Goal: Check status: Check status

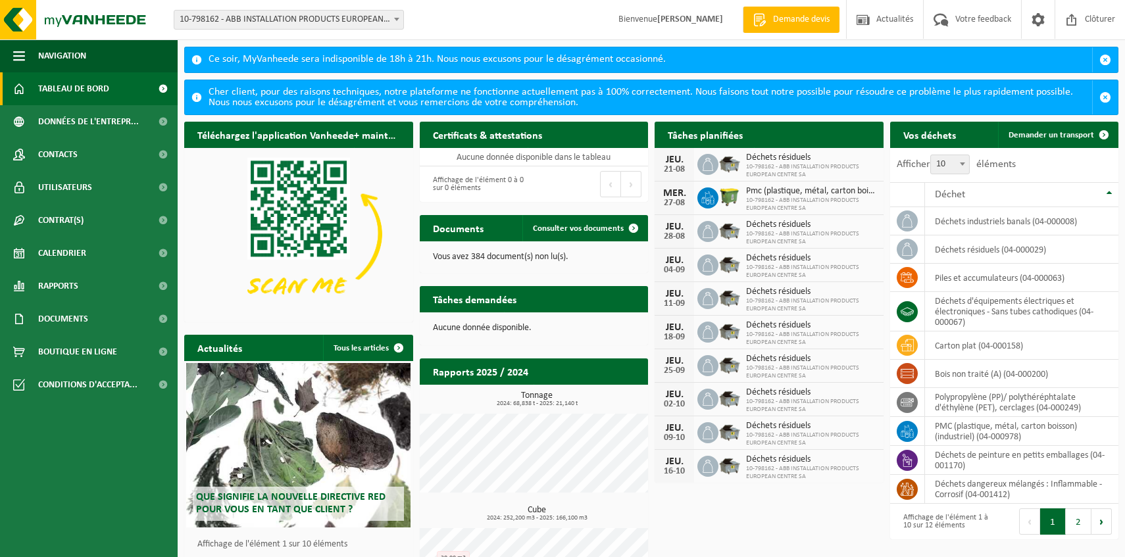
click at [82, 501] on ul "Navigation Demande devis Actualités Votre feedback Clôturer Tableau de bord Don…" at bounding box center [89, 298] width 178 height 518
click at [75, 287] on span "Rapports" at bounding box center [58, 286] width 40 height 33
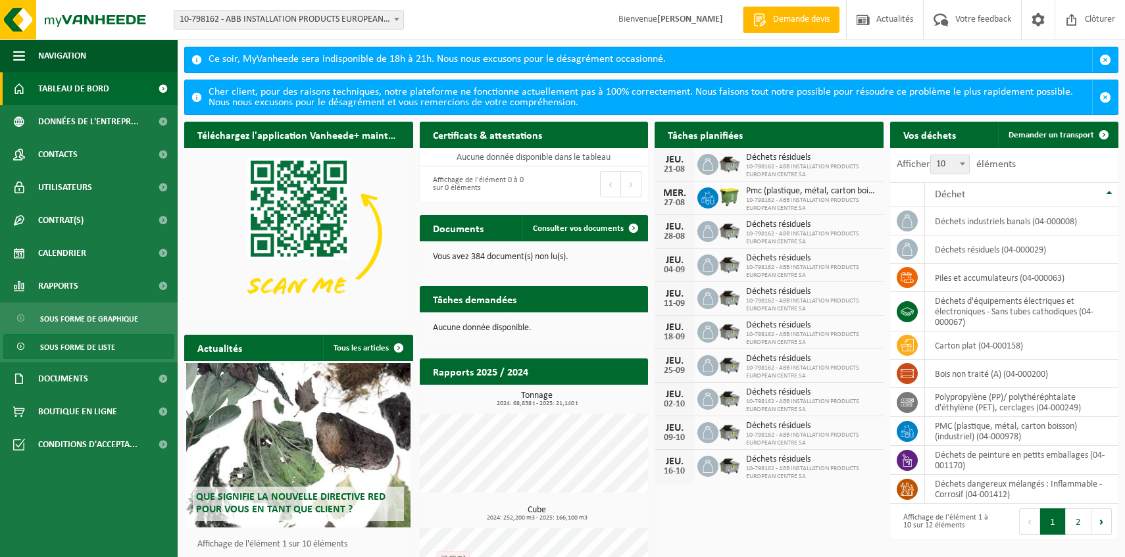
click at [85, 347] on span "Sous forme de liste" at bounding box center [77, 347] width 75 height 25
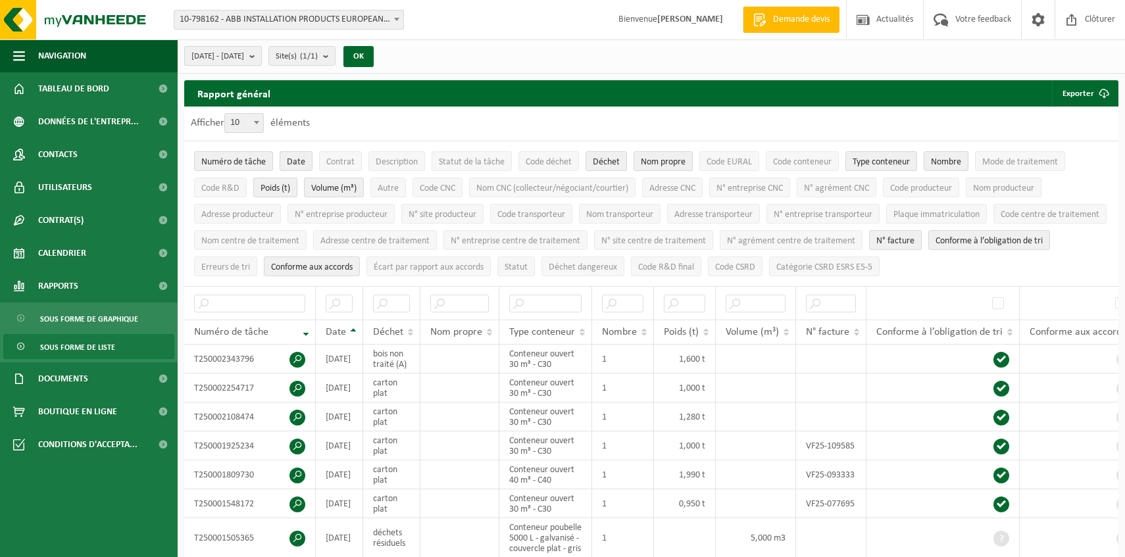
click at [261, 57] on b "submit" at bounding box center [255, 56] width 12 height 18
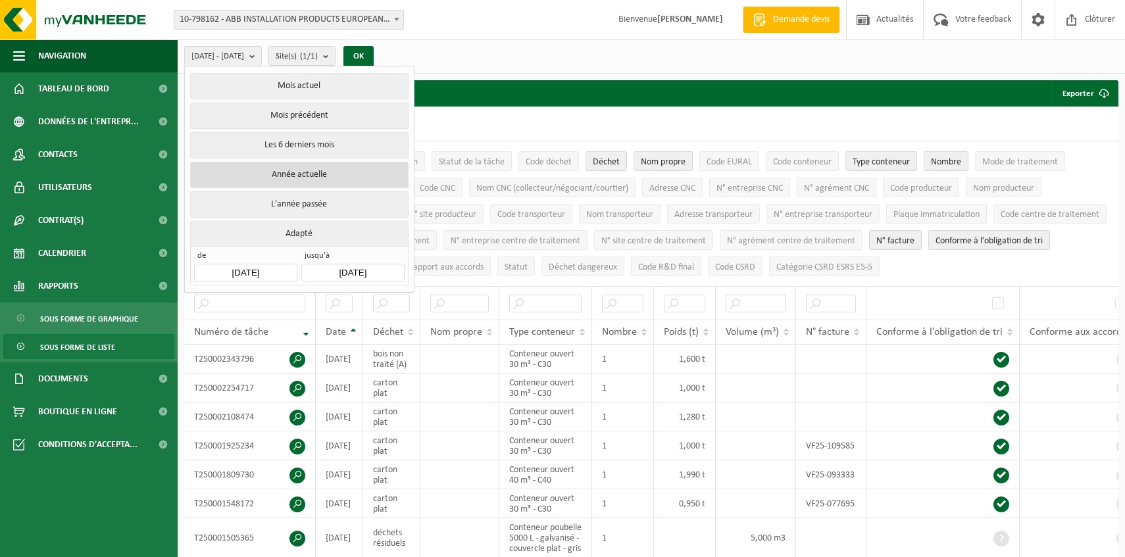
click at [309, 170] on button "Année actuelle" at bounding box center [299, 175] width 218 height 26
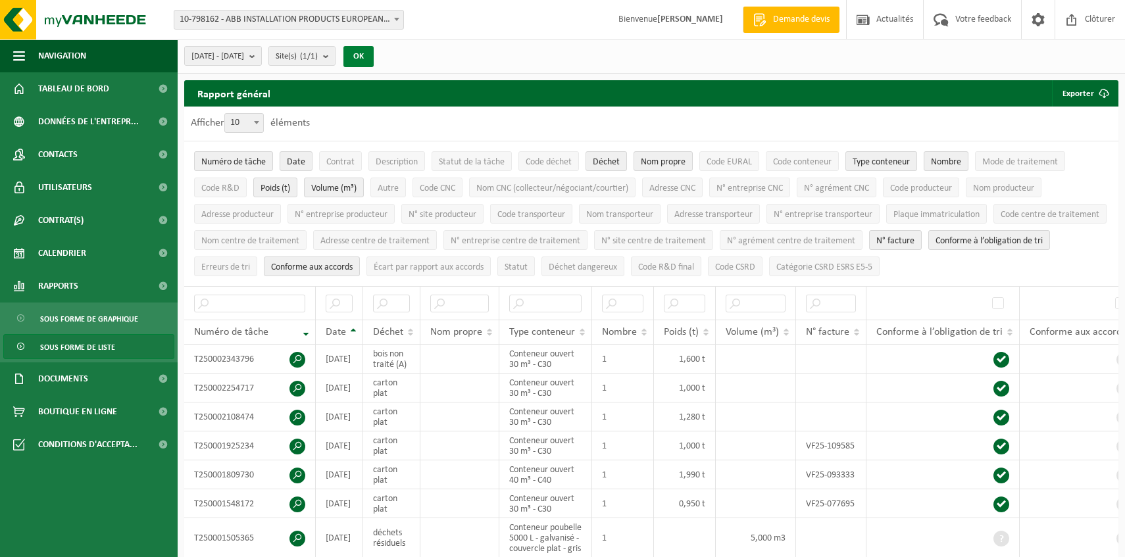
click at [374, 53] on button "OK" at bounding box center [358, 56] width 30 height 21
click at [243, 162] on span "Numéro de tâche" at bounding box center [233, 162] width 64 height 10
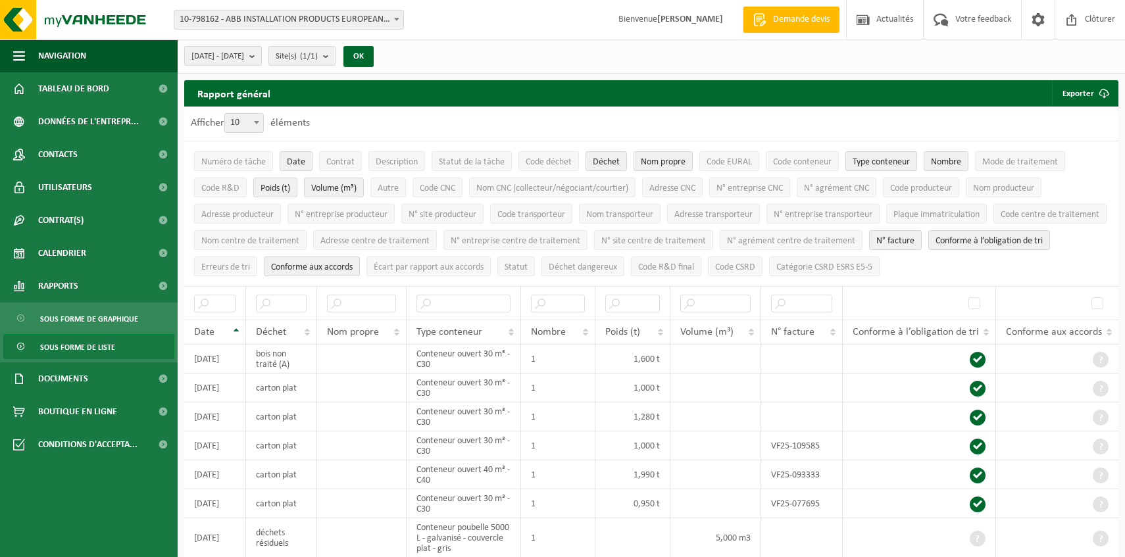
click at [661, 159] on span "Nom propre" at bounding box center [663, 162] width 45 height 10
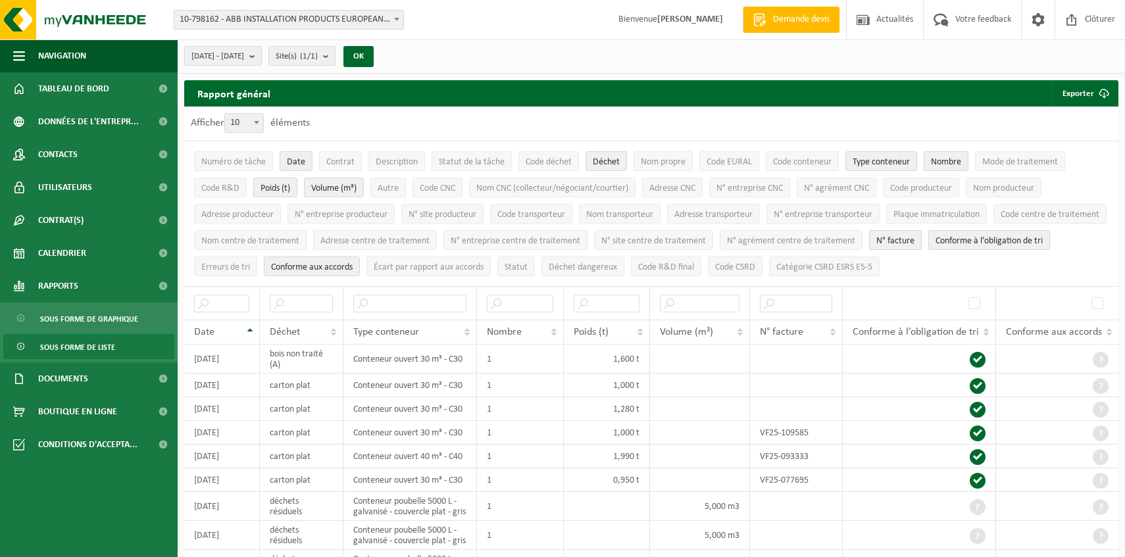
click at [915, 236] on span "N° facture" at bounding box center [895, 241] width 38 height 10
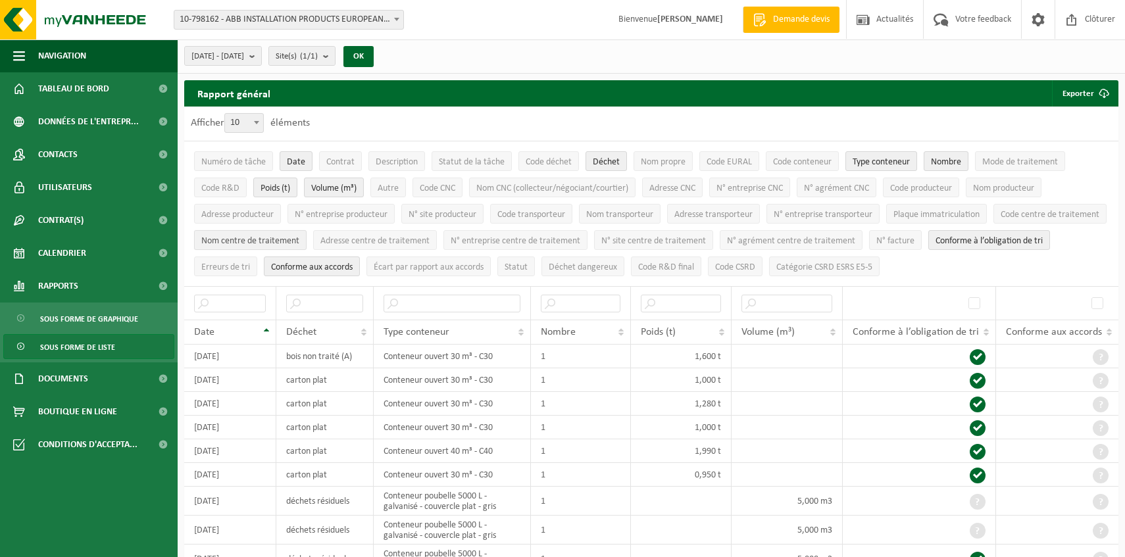
click at [307, 244] on button "Nom centre de traitement" at bounding box center [250, 240] width 113 height 20
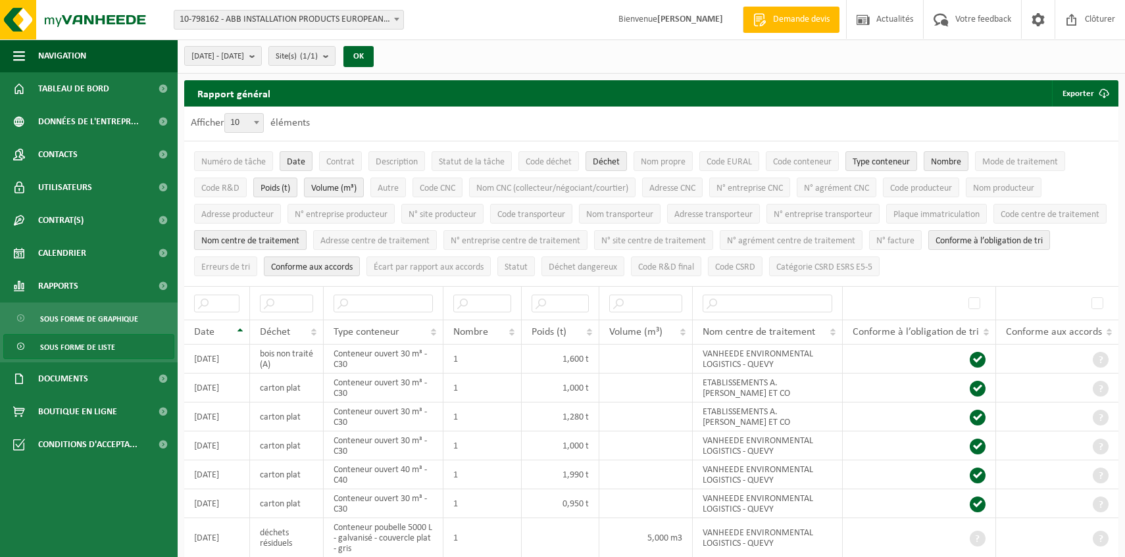
click at [299, 243] on span "Nom centre de traitement" at bounding box center [250, 241] width 98 height 10
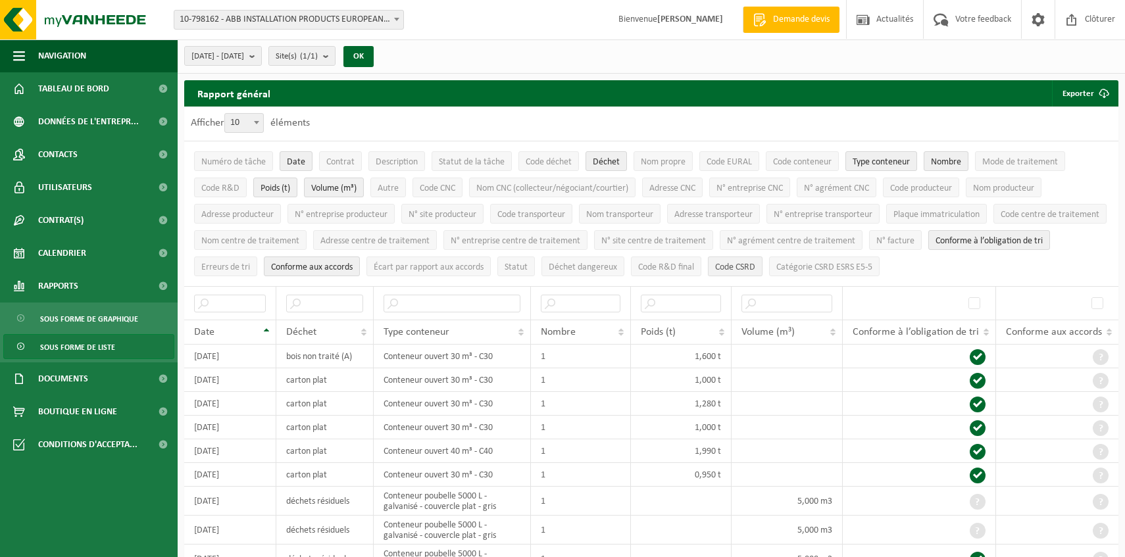
click at [755, 267] on span "Code CSRD" at bounding box center [735, 268] width 40 height 10
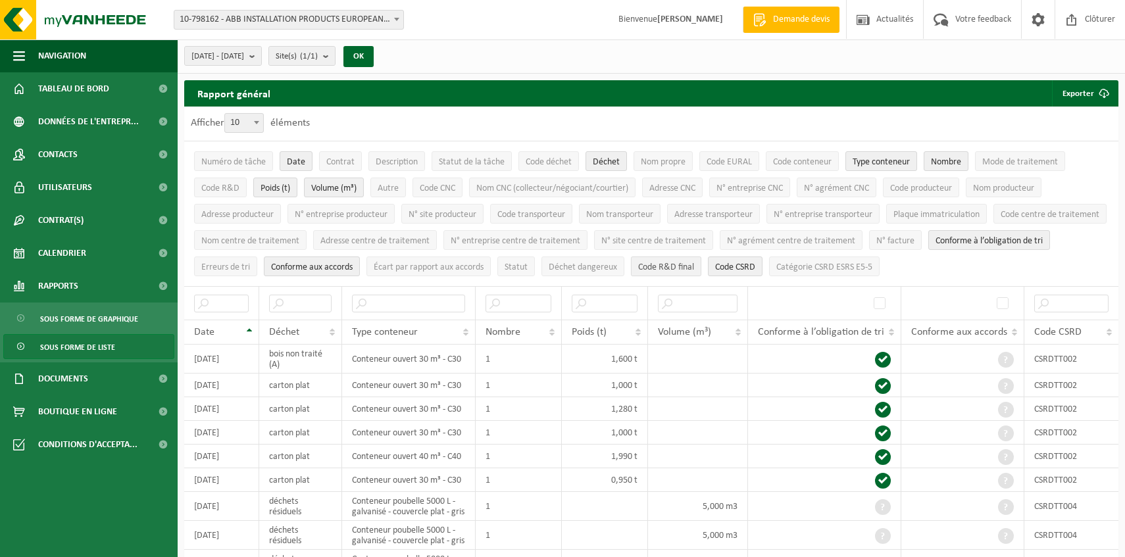
click at [694, 265] on span "Code R&D final" at bounding box center [666, 268] width 56 height 10
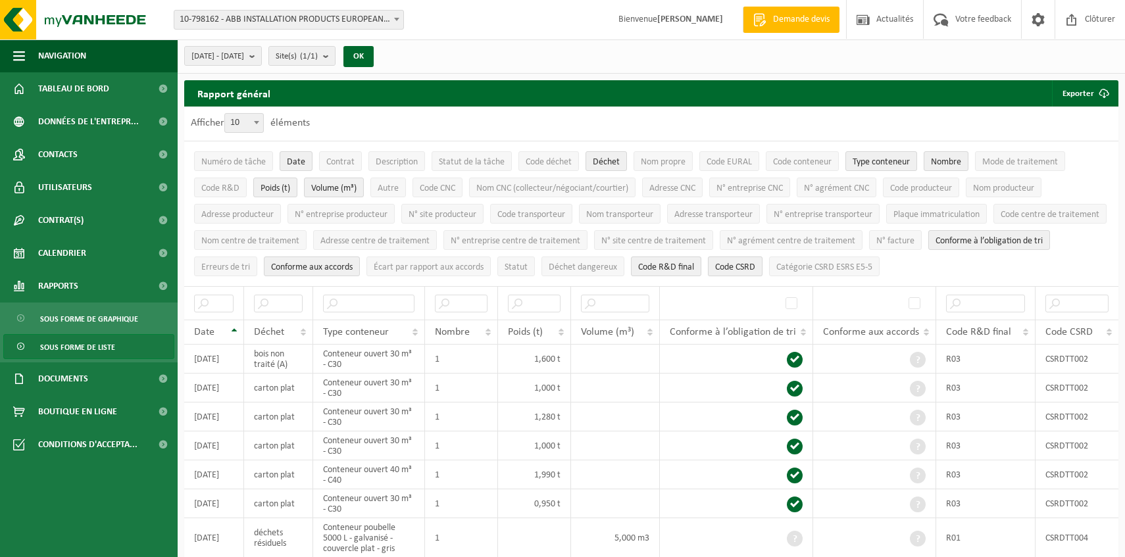
click at [755, 265] on span "Code CSRD" at bounding box center [735, 268] width 40 height 10
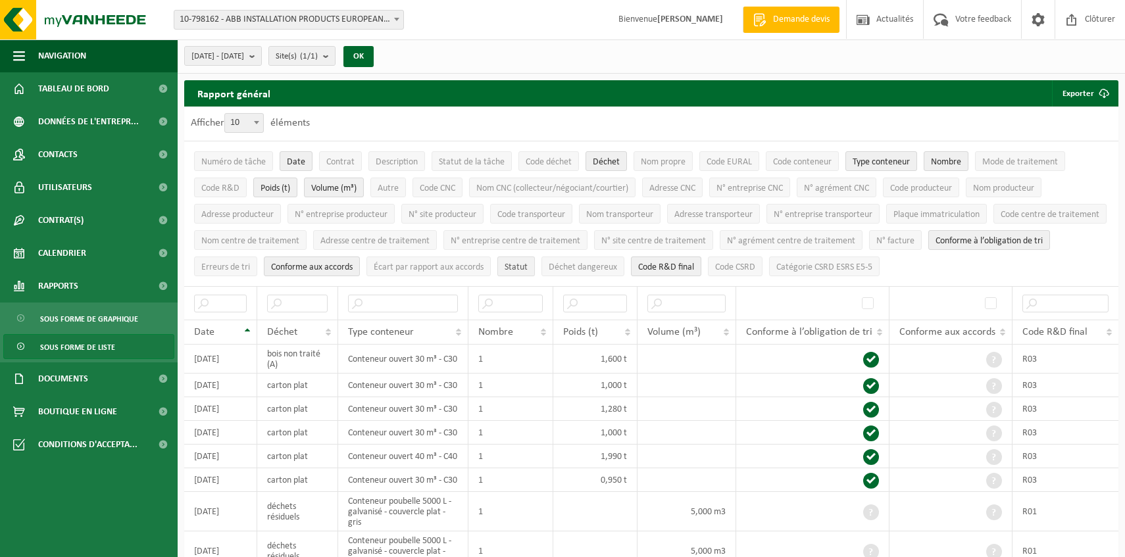
click at [528, 263] on span "Statut" at bounding box center [516, 268] width 23 height 10
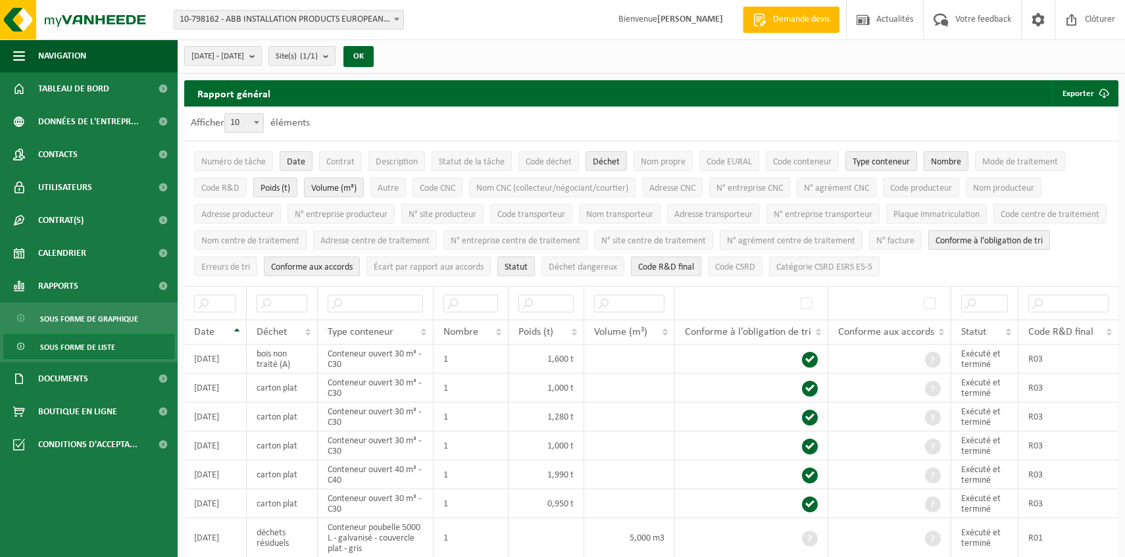
click at [528, 263] on span "Statut" at bounding box center [516, 268] width 23 height 10
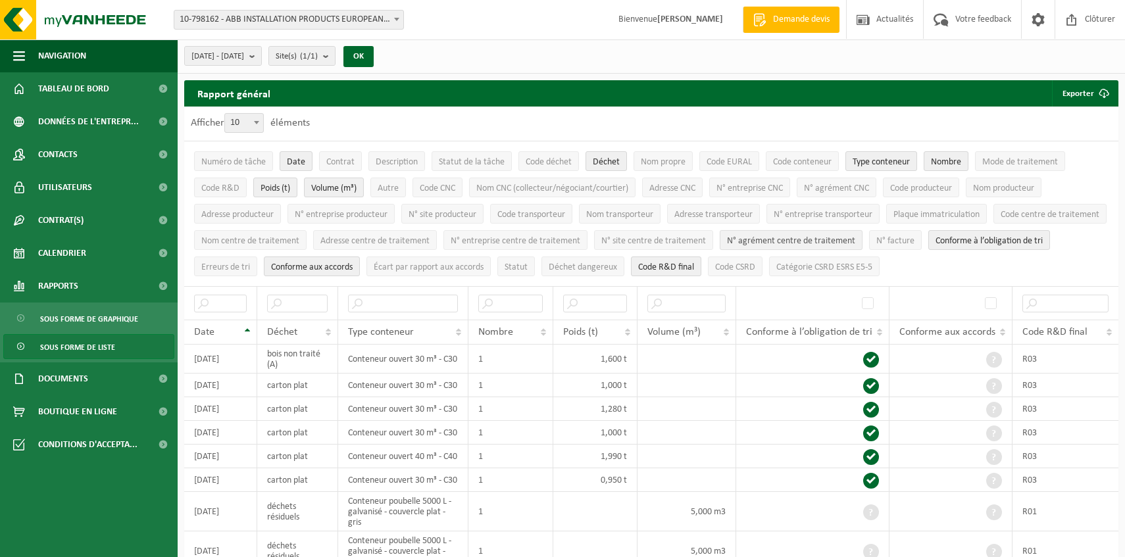
click at [863, 232] on button "N° agrément centre de traitement" at bounding box center [791, 240] width 143 height 20
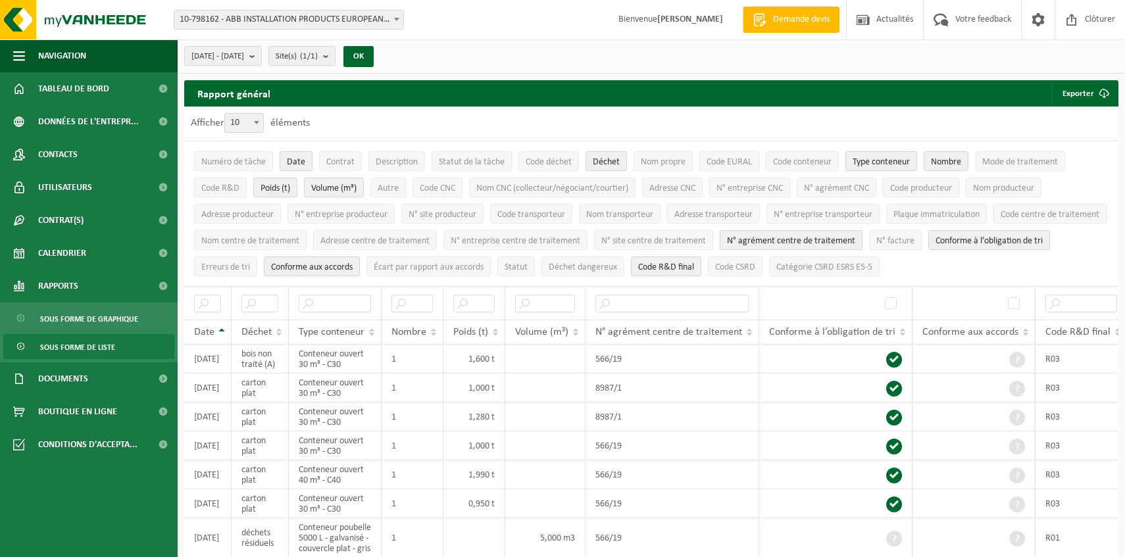
click at [855, 237] on span "N° agrément centre de traitement" at bounding box center [791, 241] width 128 height 10
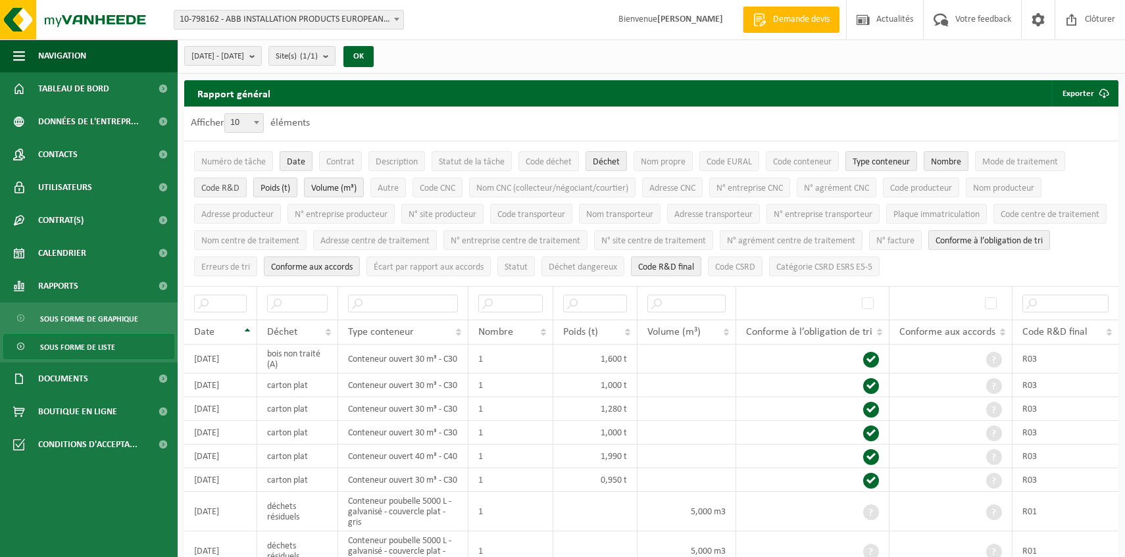
click at [229, 189] on span "Code R&D" at bounding box center [220, 189] width 38 height 10
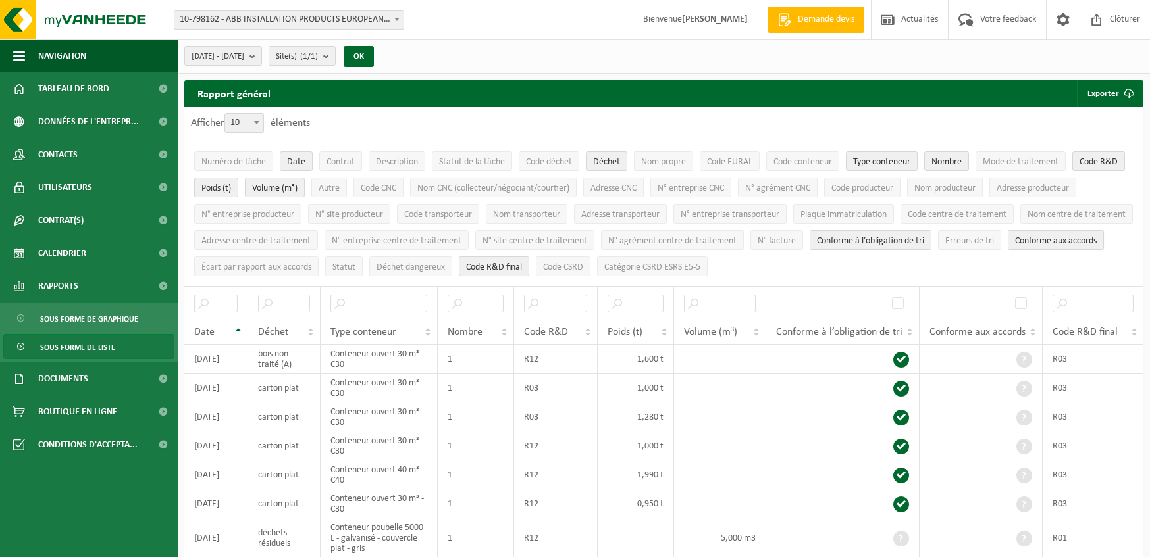
click at [1015, 246] on span "Conforme aux accords" at bounding box center [1056, 241] width 82 height 10
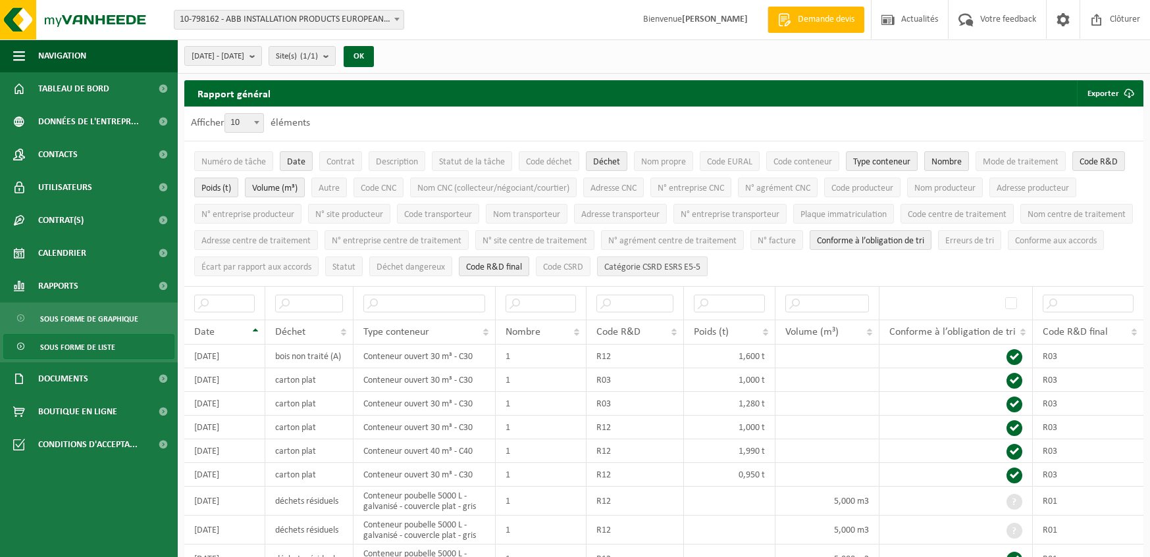
click at [700, 264] on span "Catégorie CSRD ESRS E5-5" at bounding box center [652, 268] width 96 height 10
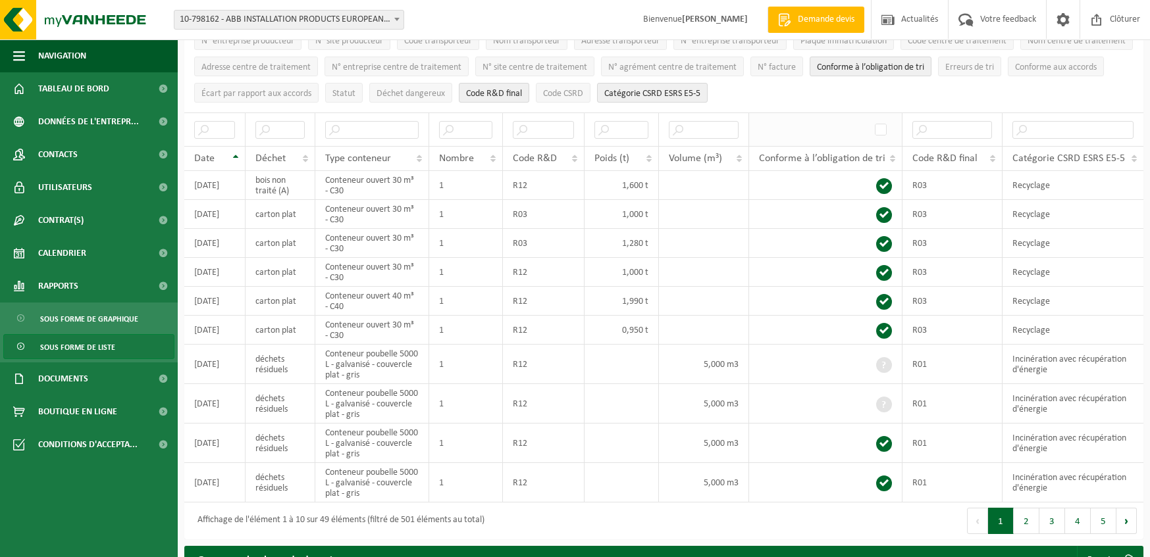
scroll to position [197, 0]
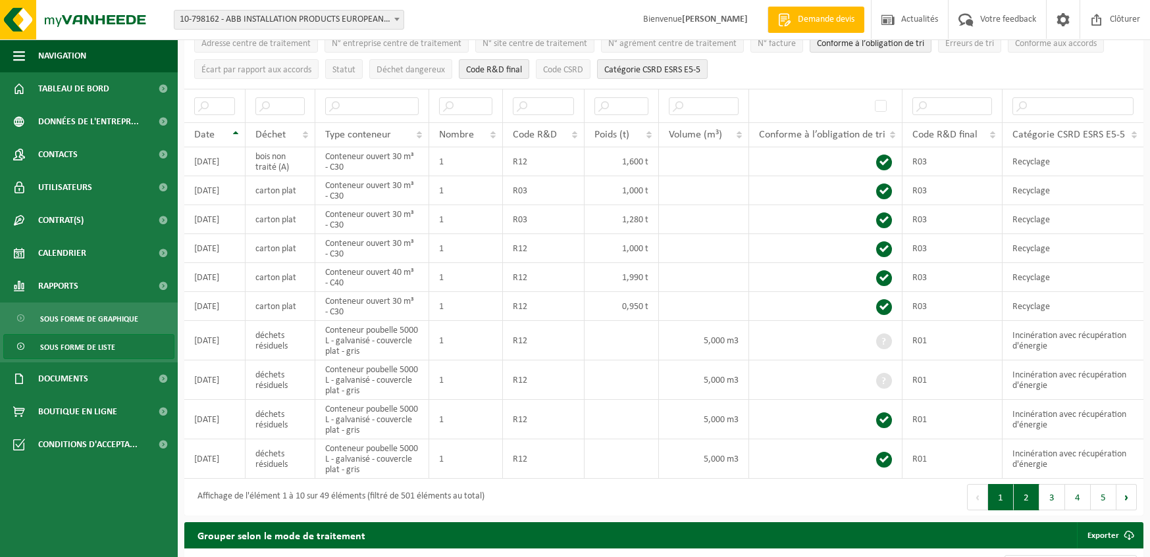
click at [1023, 495] on button "2" at bounding box center [1026, 497] width 26 height 26
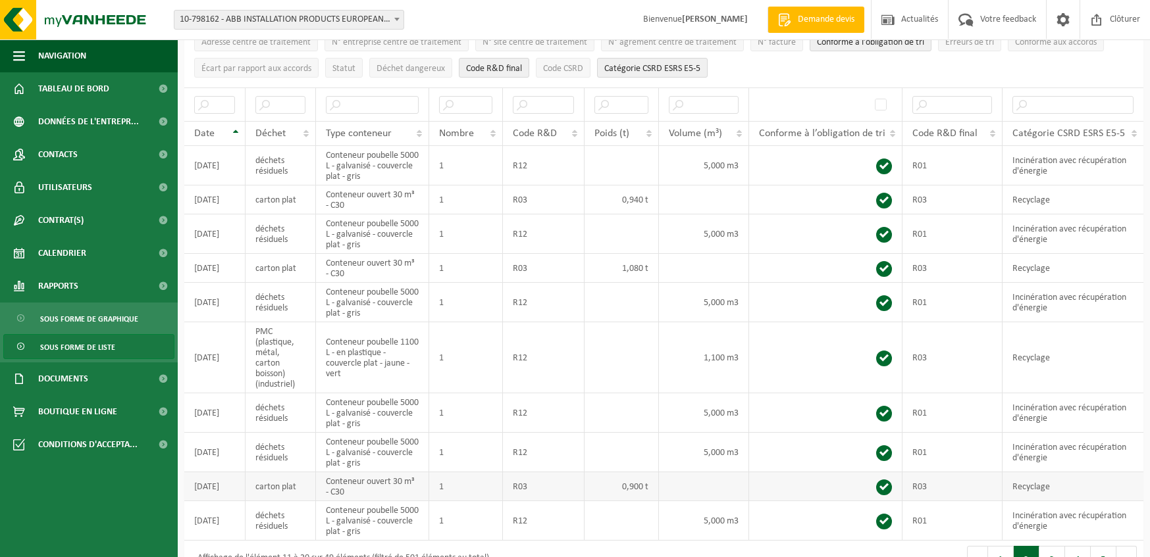
scroll to position [265, 0]
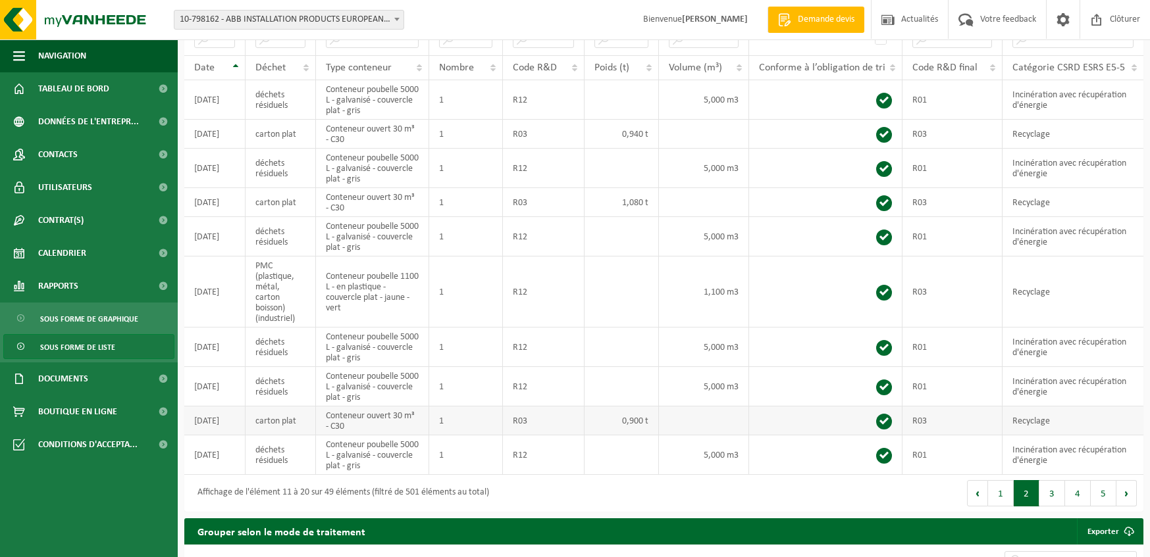
click at [1051, 480] on button "3" at bounding box center [1052, 493] width 26 height 26
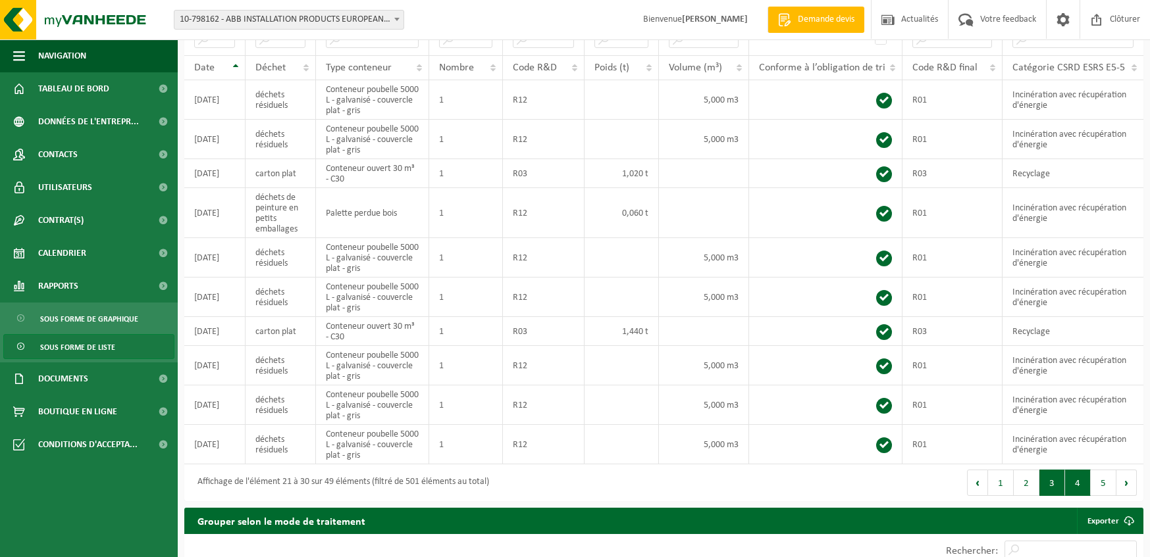
click at [1074, 480] on button "4" at bounding box center [1078, 483] width 26 height 26
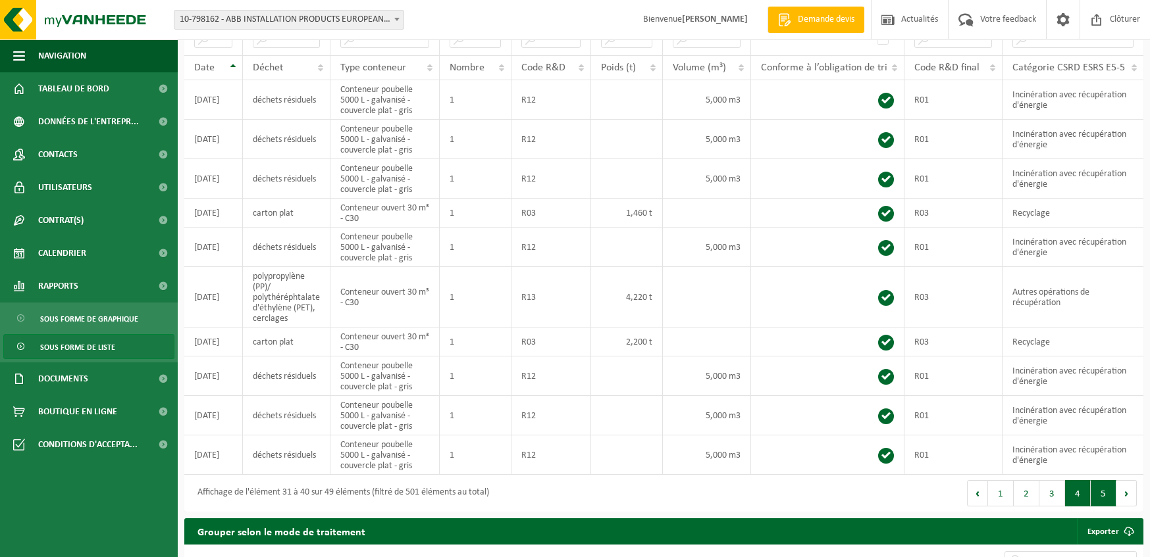
click at [1102, 489] on button "5" at bounding box center [1103, 493] width 26 height 26
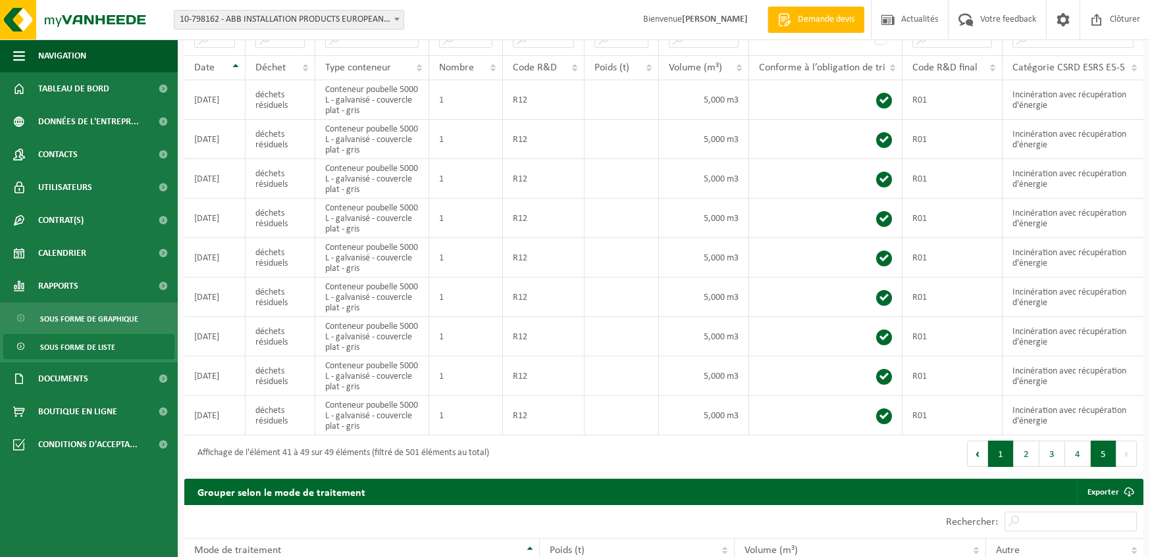
click at [996, 445] on button "1" at bounding box center [1001, 454] width 26 height 26
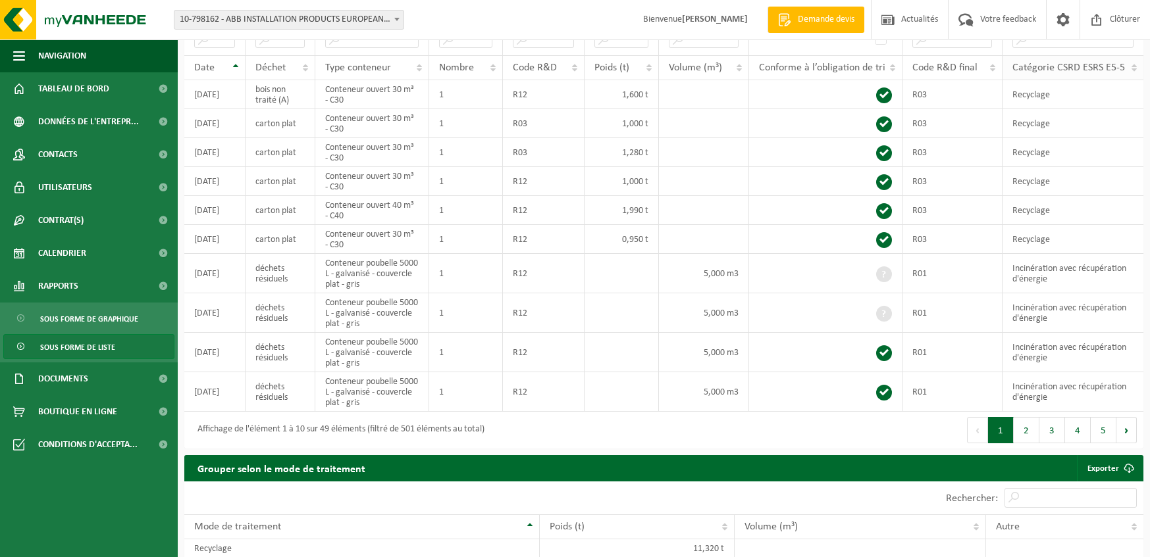
click at [1047, 68] on span "Catégorie CSRD ESRS E5-5" at bounding box center [1068, 68] width 113 height 11
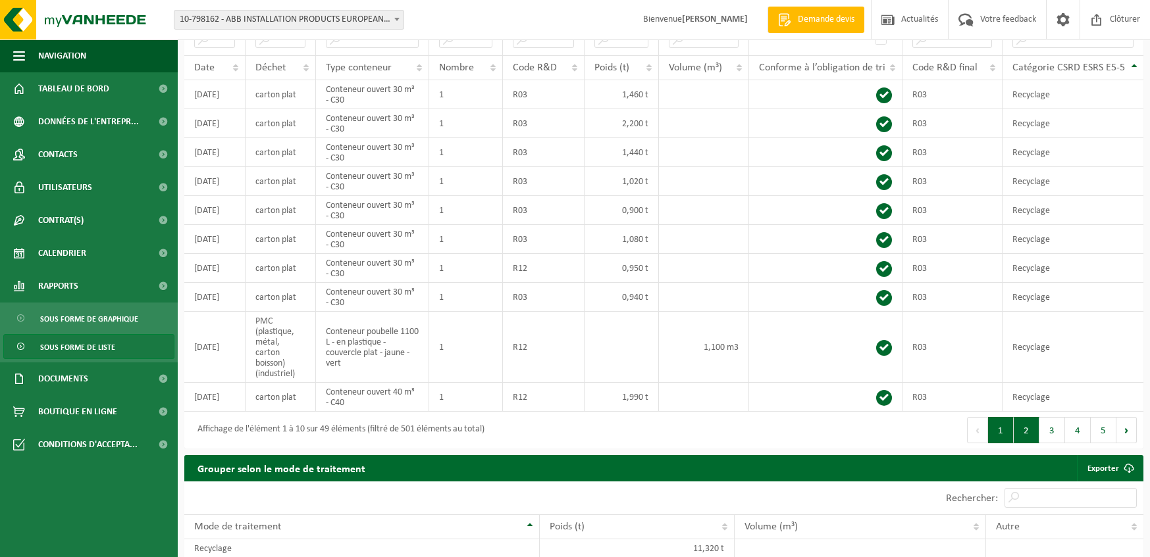
click at [1032, 417] on button "2" at bounding box center [1026, 430] width 26 height 26
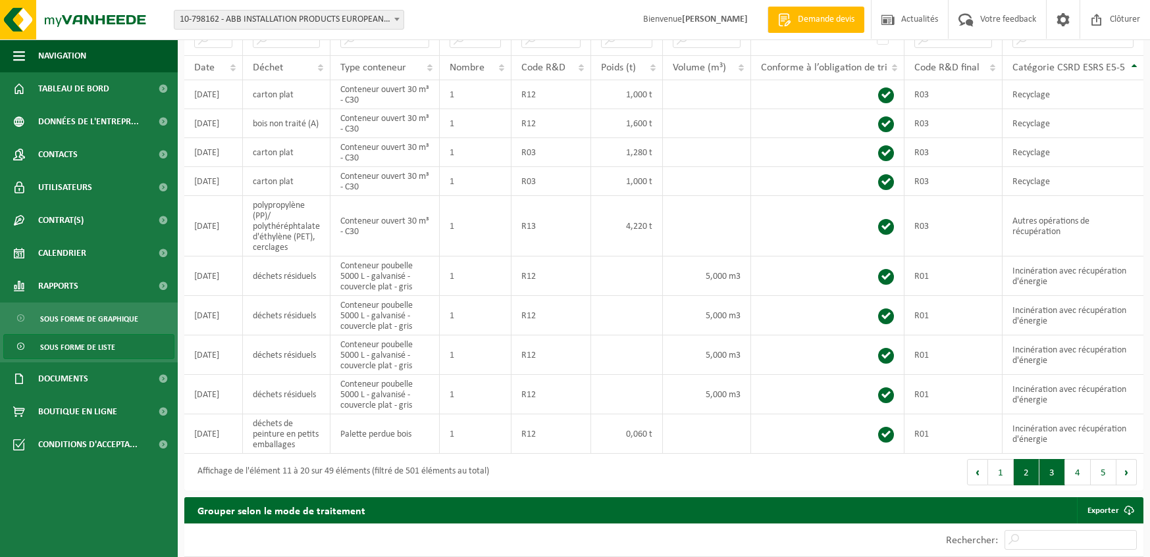
click at [1054, 467] on button "3" at bounding box center [1052, 472] width 26 height 26
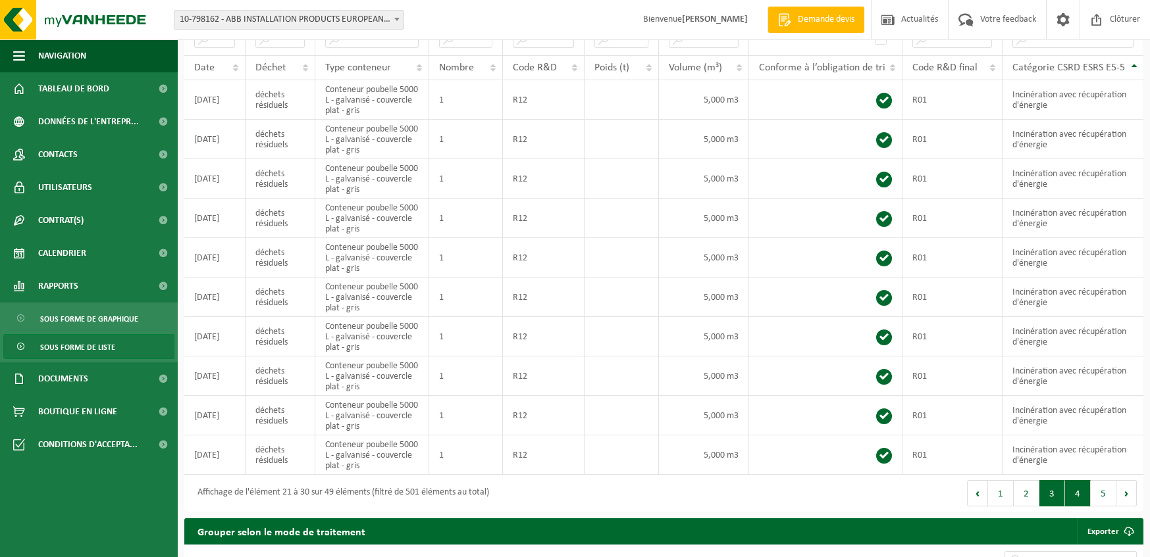
click at [1077, 493] on button "4" at bounding box center [1078, 493] width 26 height 26
click at [1098, 492] on button "5" at bounding box center [1103, 493] width 26 height 26
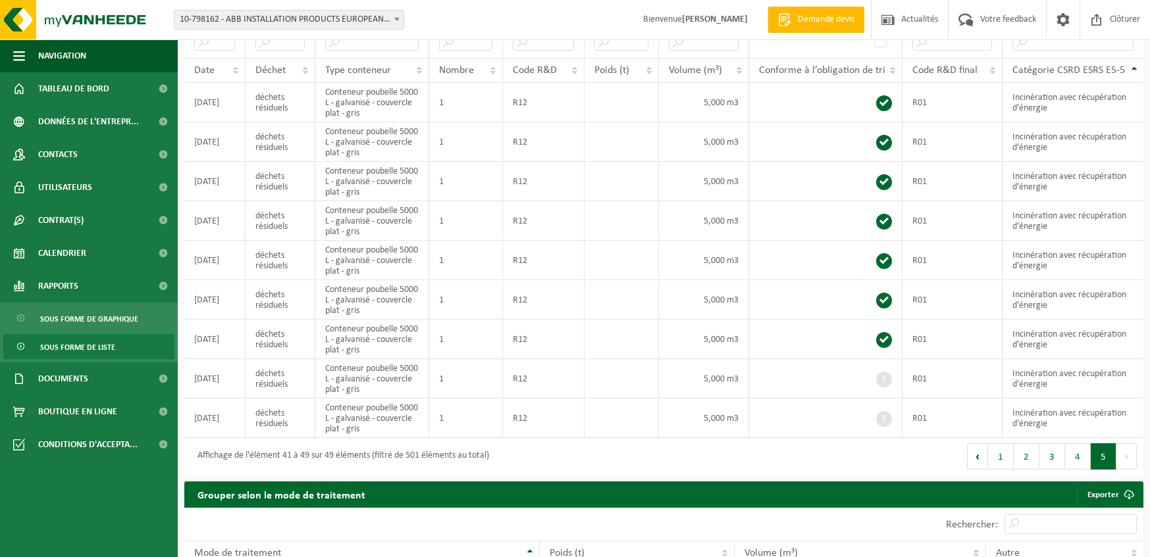
scroll to position [263, 0]
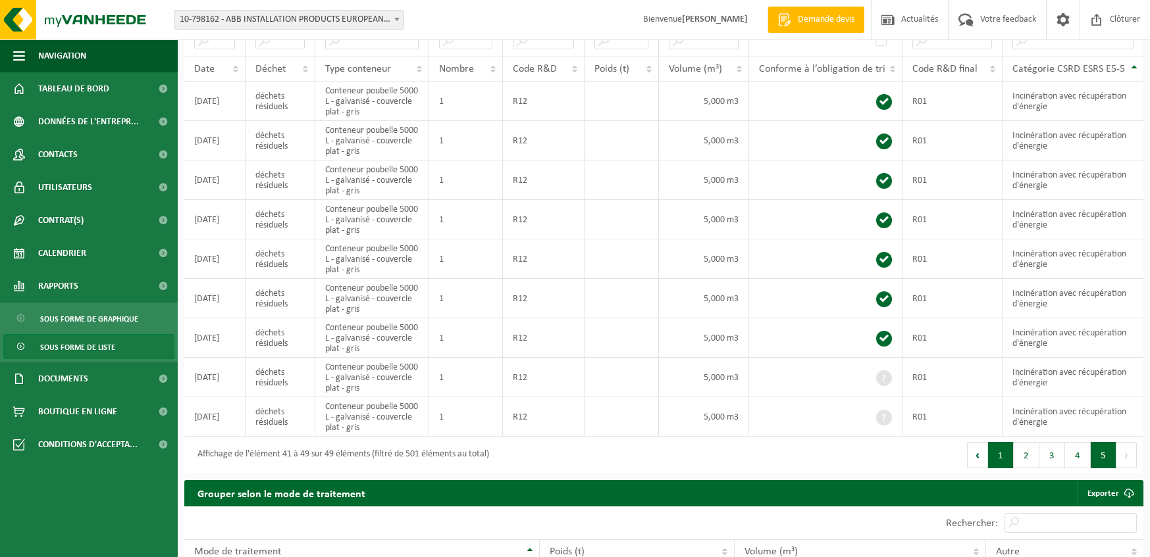
click at [994, 452] on button "1" at bounding box center [1001, 455] width 26 height 26
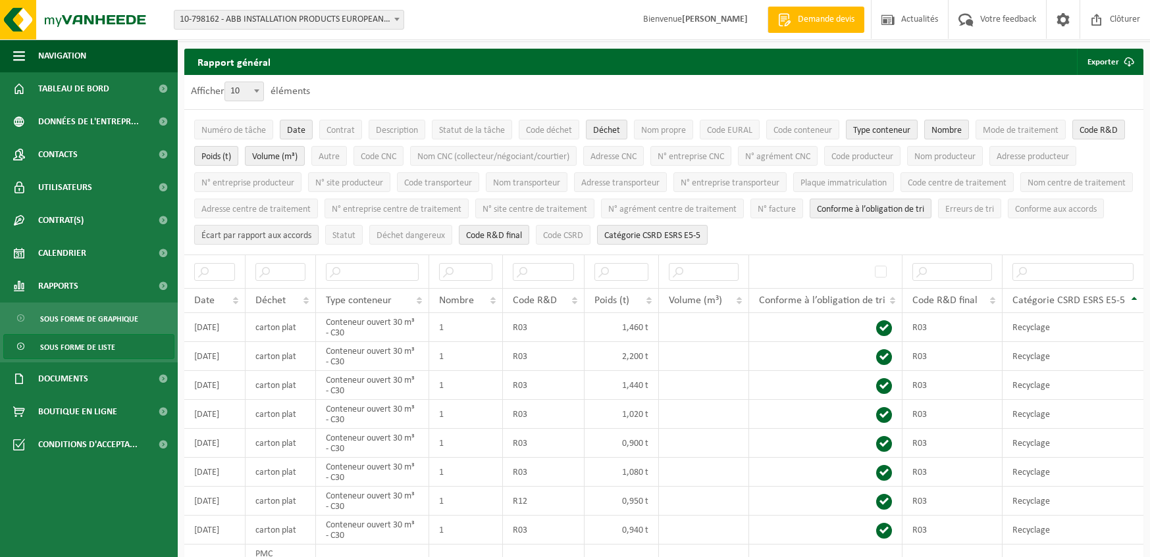
scroll to position [0, 0]
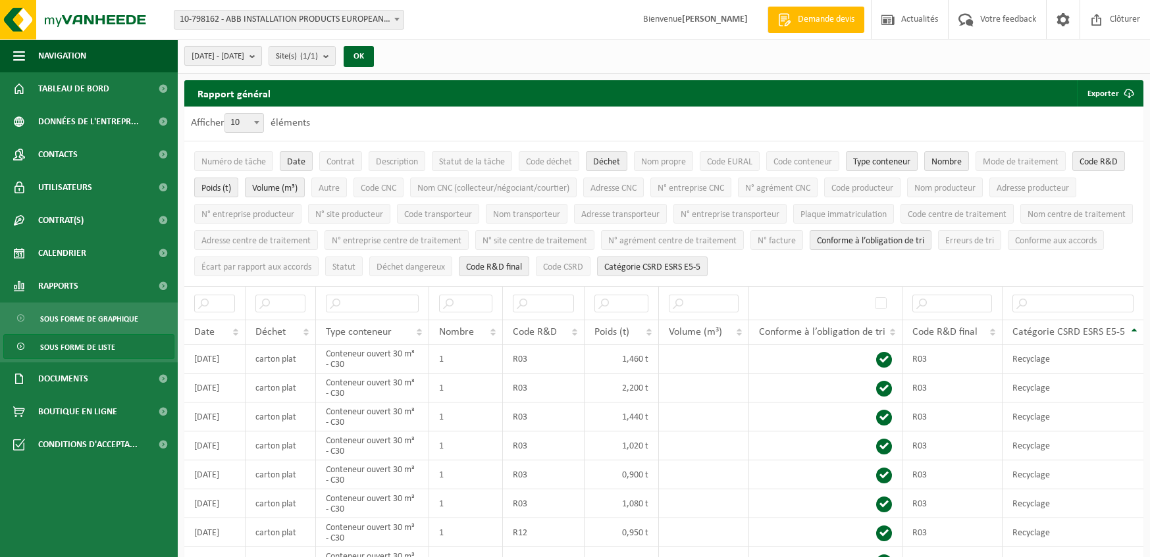
click at [261, 55] on b "submit" at bounding box center [255, 56] width 12 height 18
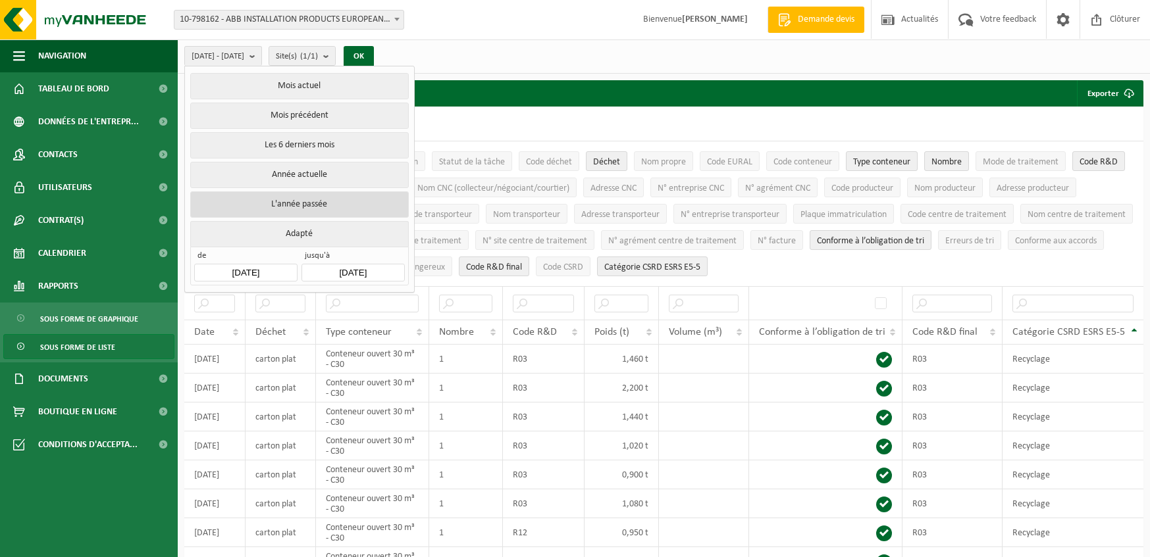
click at [282, 197] on button "L'année passée" at bounding box center [299, 204] width 218 height 26
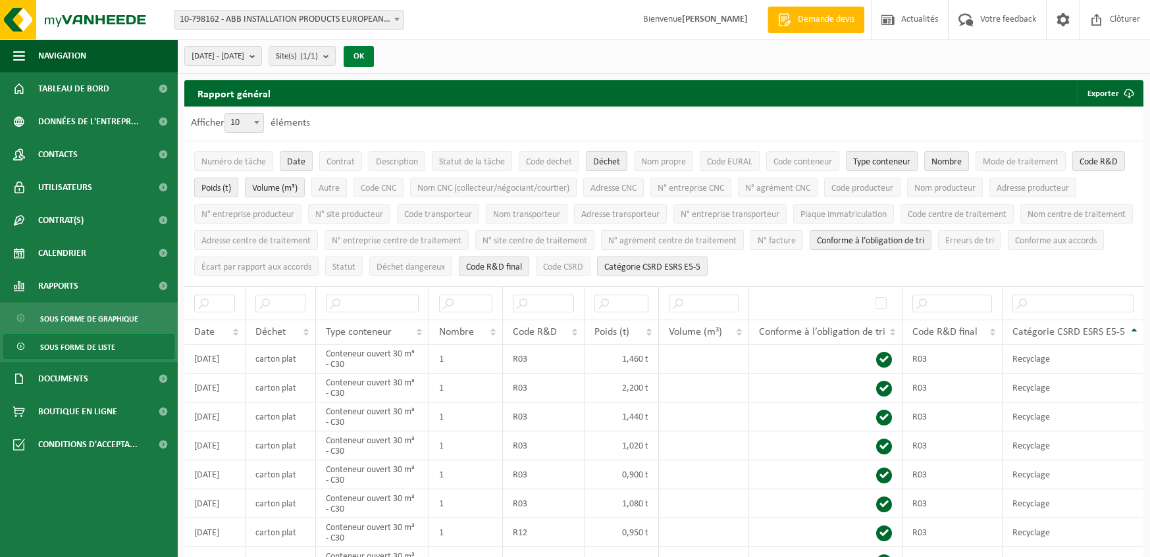
click at [374, 57] on button "OK" at bounding box center [358, 56] width 30 height 21
click at [583, 263] on span "Code CSRD" at bounding box center [563, 268] width 40 height 10
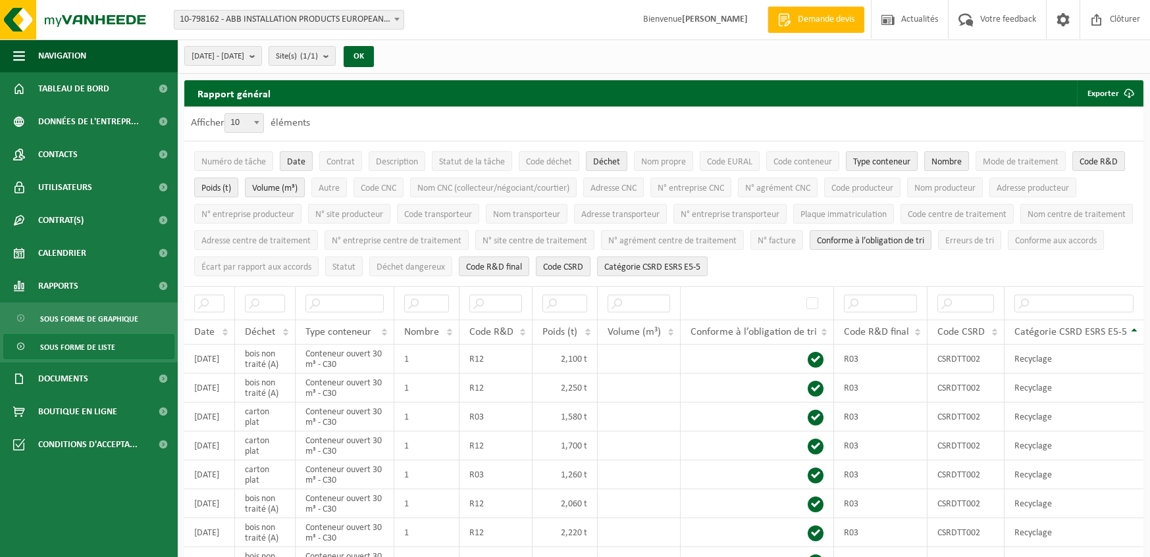
click at [583, 263] on span "Code CSRD" at bounding box center [563, 268] width 40 height 10
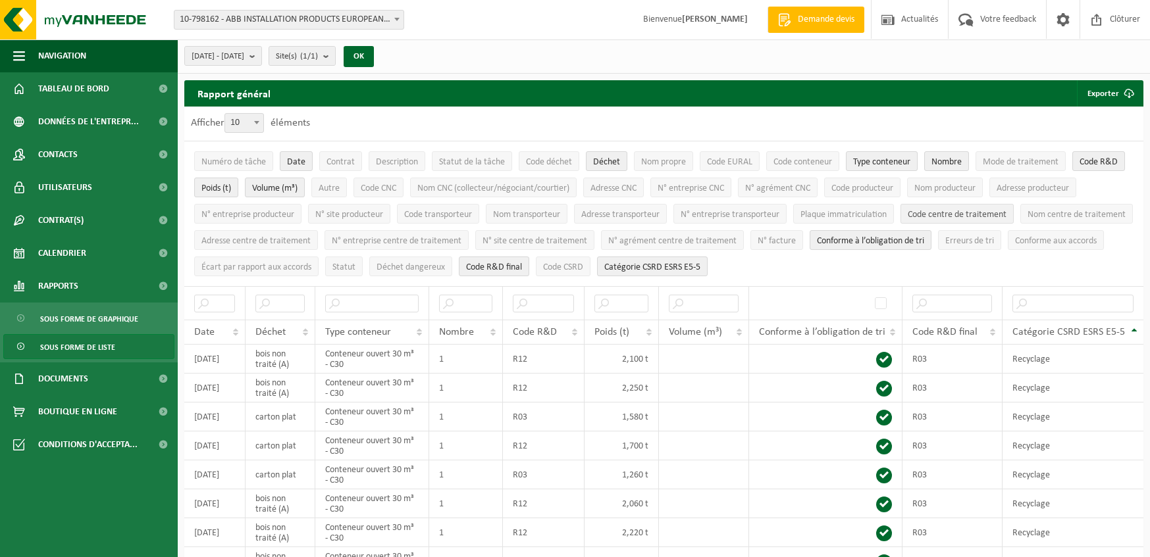
click at [942, 213] on span "Code centre de traitement" at bounding box center [956, 215] width 99 height 10
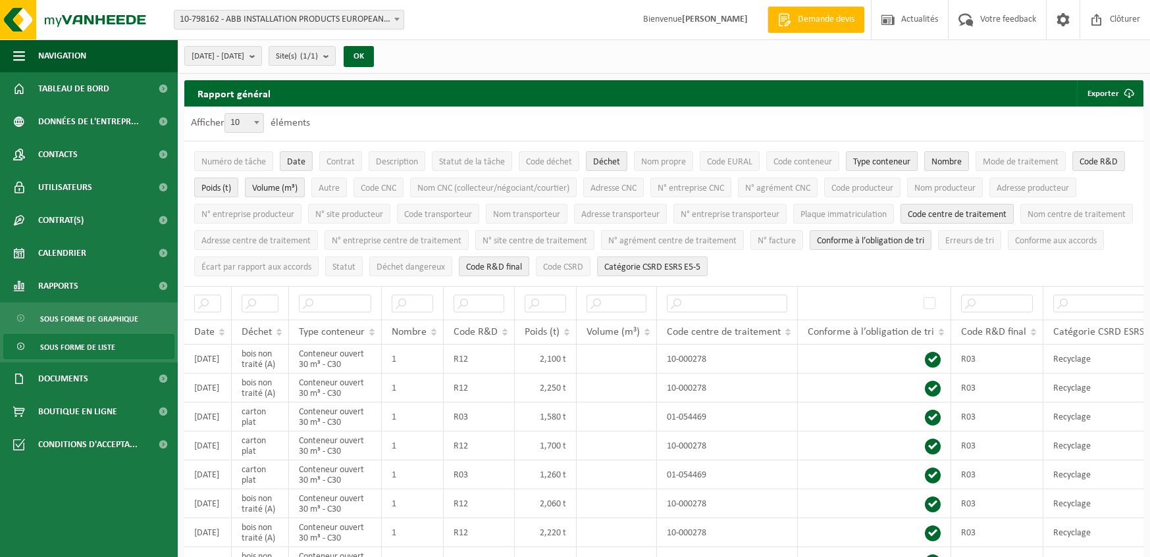
click at [942, 213] on span "Code centre de traitement" at bounding box center [956, 215] width 99 height 10
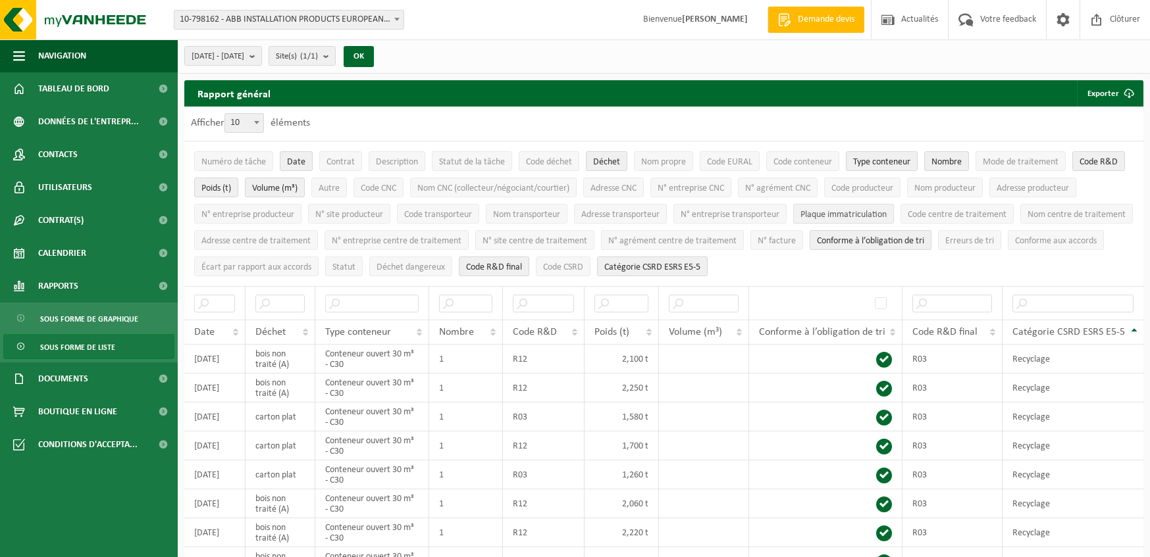
click at [840, 213] on span "Plaque immatriculation" at bounding box center [843, 215] width 86 height 10
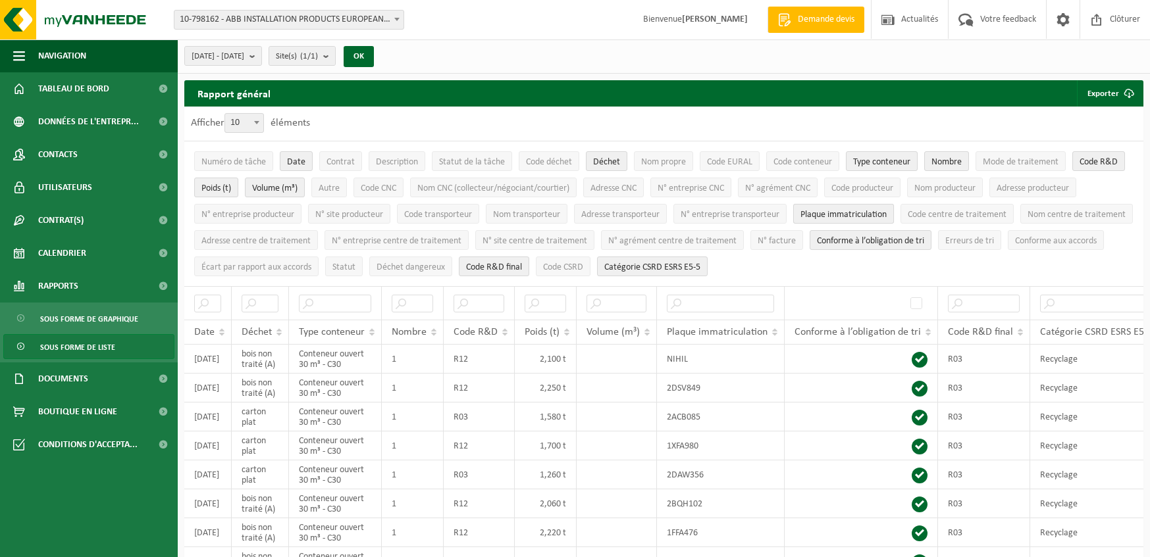
click at [840, 213] on span "Plaque immatriculation" at bounding box center [843, 215] width 86 height 10
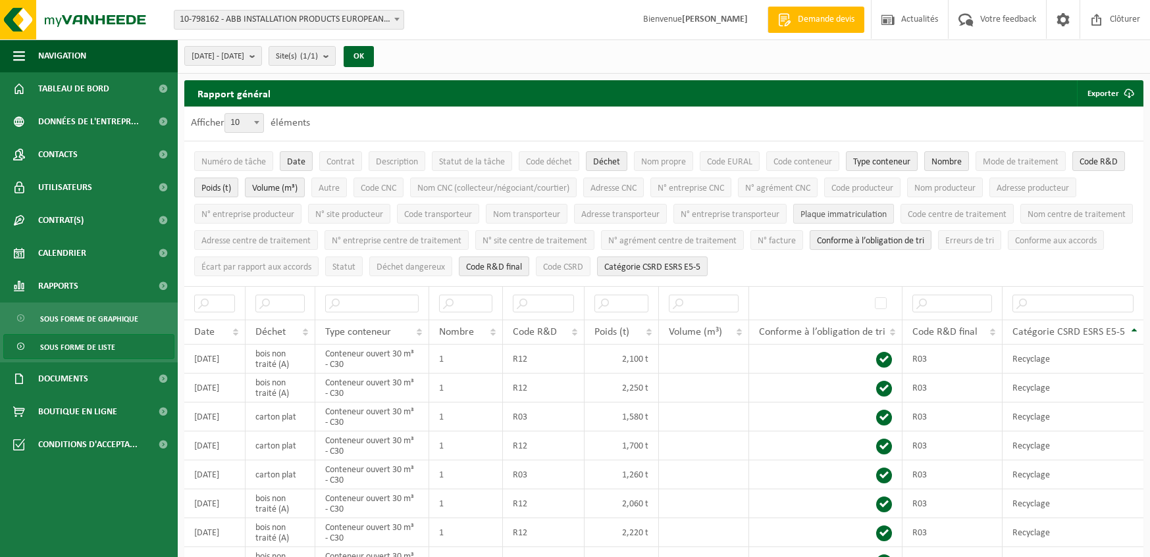
click at [827, 213] on span "Plaque immatriculation" at bounding box center [843, 215] width 86 height 10
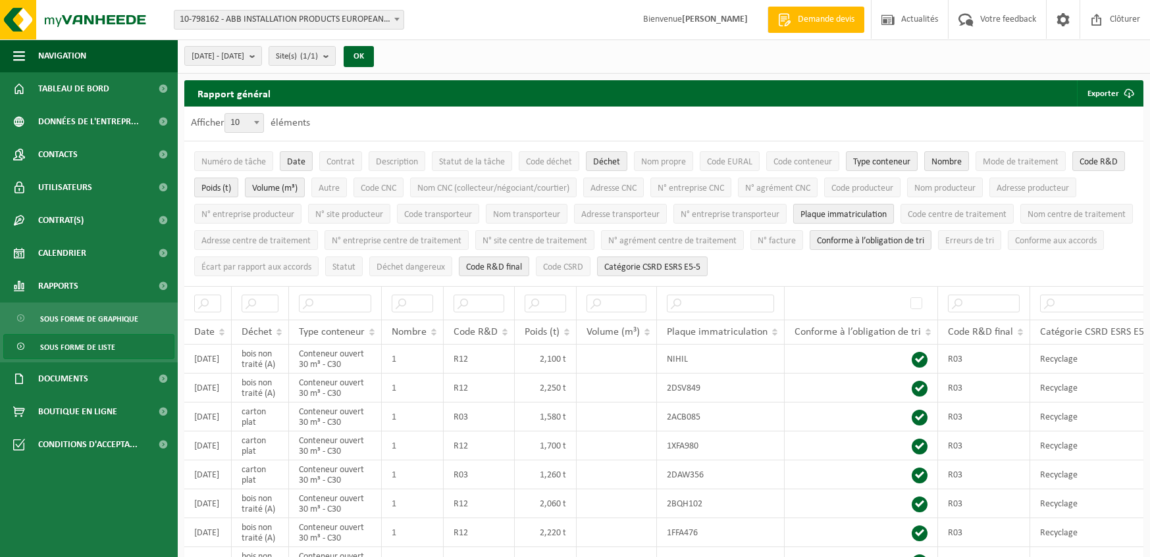
click at [827, 213] on span "Plaque immatriculation" at bounding box center [843, 215] width 86 height 10
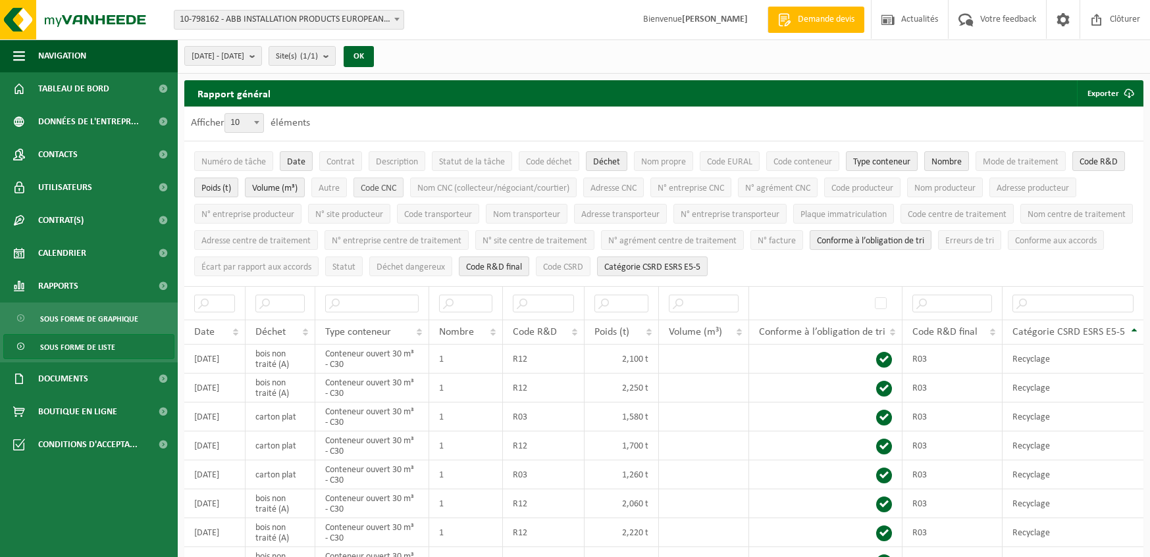
click at [374, 184] on span "Code CNC" at bounding box center [379, 189] width 36 height 10
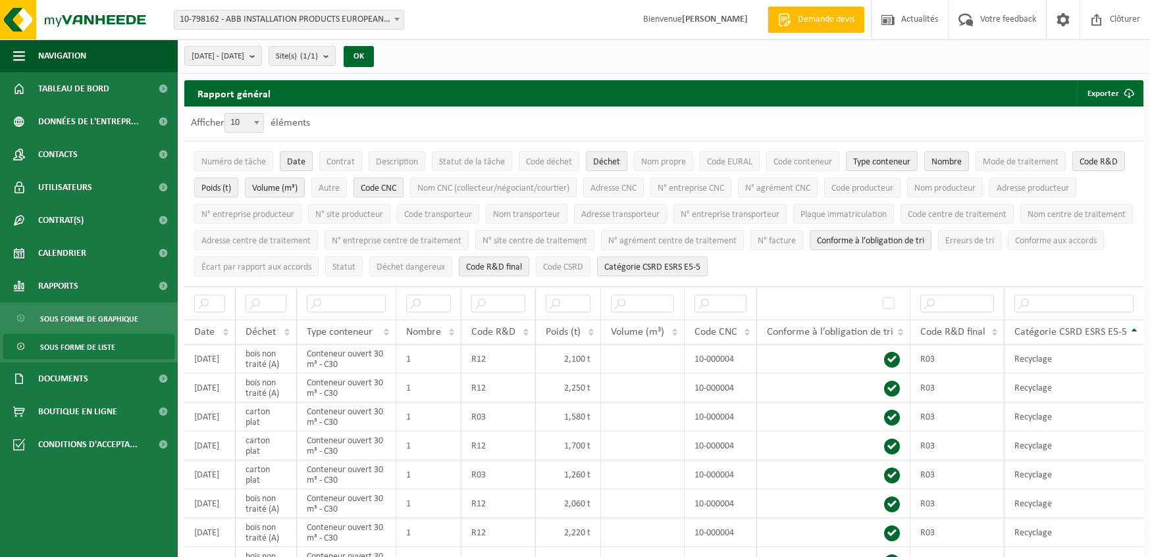
click at [375, 186] on span "Code CNC" at bounding box center [379, 189] width 36 height 10
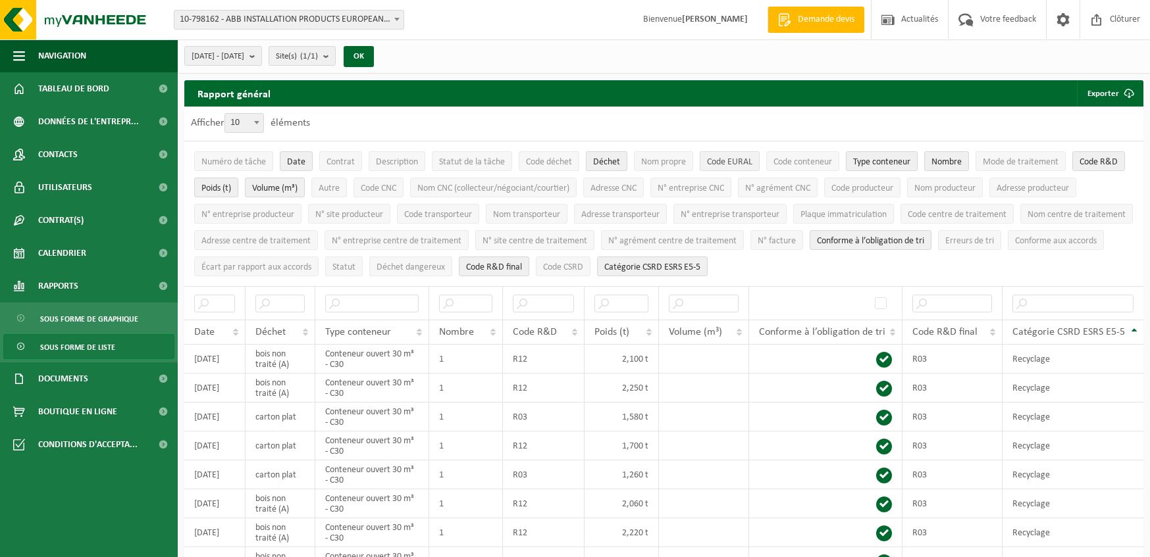
click at [746, 164] on span "Code EURAL" at bounding box center [729, 162] width 45 height 10
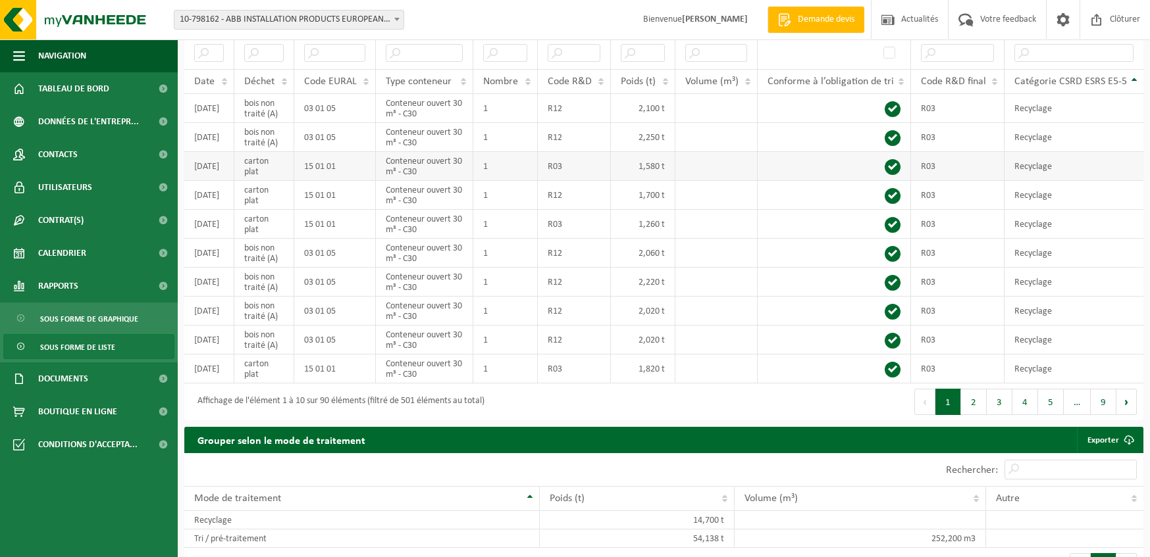
scroll to position [263, 0]
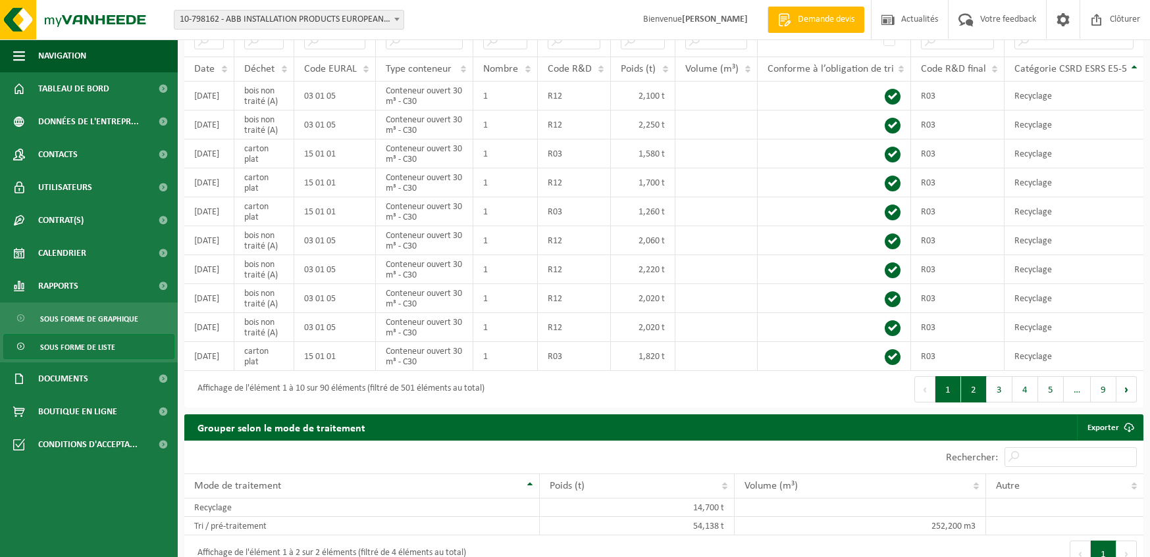
click at [972, 384] on button "2" at bounding box center [974, 389] width 26 height 26
click at [955, 388] on button "1" at bounding box center [948, 389] width 26 height 26
click at [259, 64] on span "Déchet" at bounding box center [259, 69] width 30 height 11
click at [973, 384] on button "2" at bounding box center [974, 389] width 26 height 26
click at [950, 387] on button "1" at bounding box center [948, 389] width 26 height 26
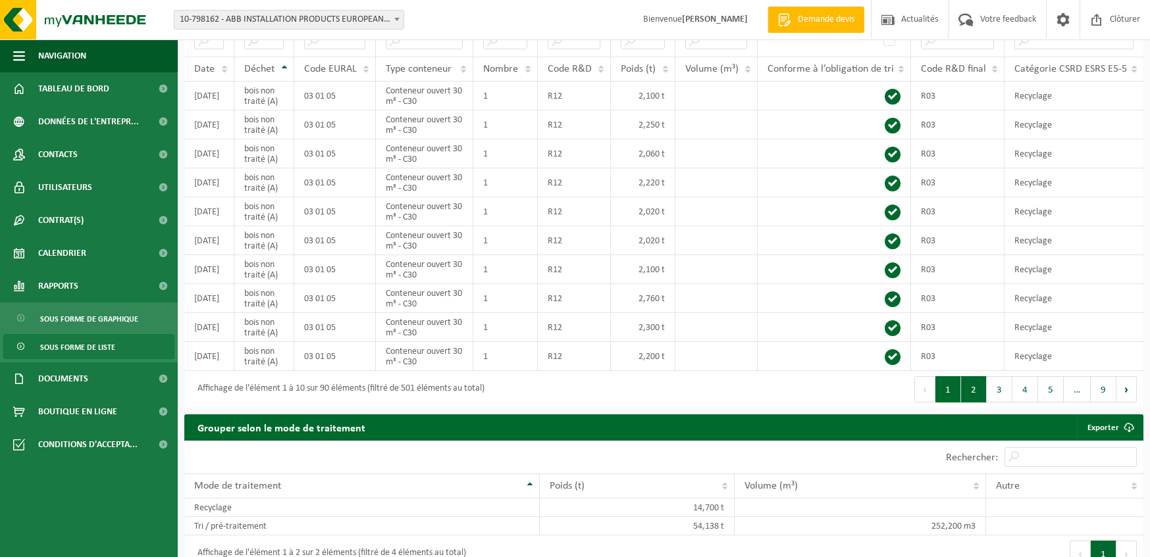
click at [974, 388] on button "2" at bounding box center [974, 389] width 26 height 26
click at [1005, 389] on button "3" at bounding box center [999, 389] width 26 height 26
click at [1017, 387] on button "4" at bounding box center [1025, 389] width 26 height 26
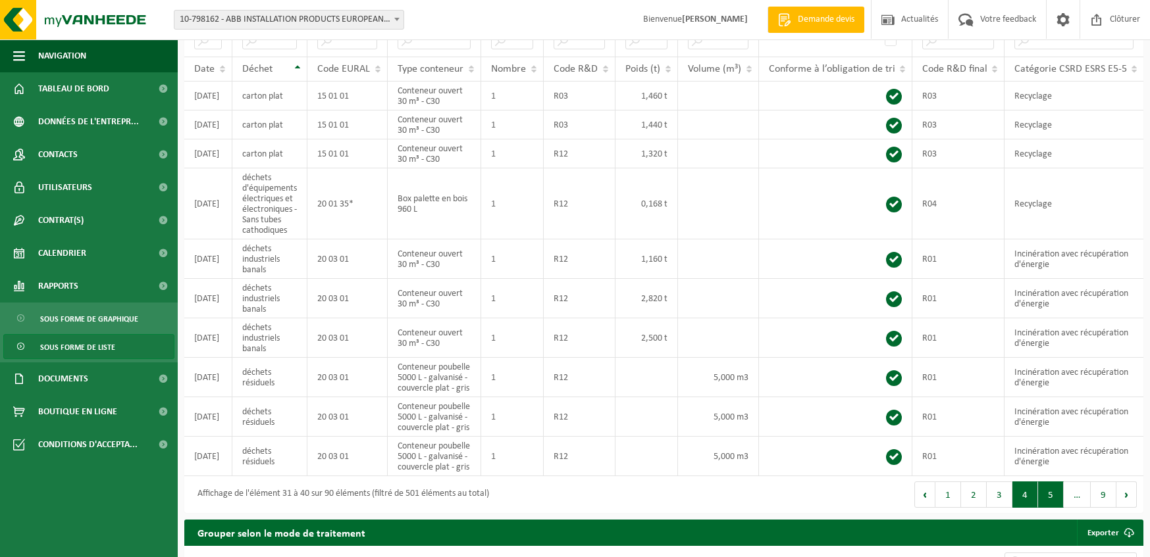
click at [1050, 491] on button "5" at bounding box center [1051, 495] width 26 height 26
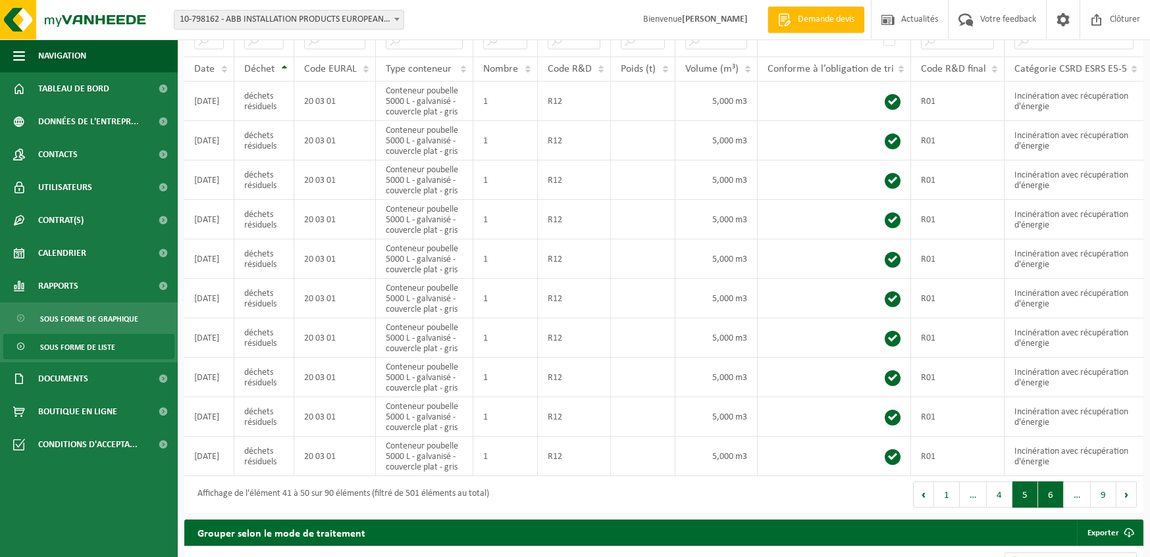
click at [1051, 494] on button "6" at bounding box center [1051, 495] width 26 height 26
click at [1055, 495] on button "7" at bounding box center [1052, 495] width 26 height 26
click at [1078, 494] on button "8" at bounding box center [1078, 495] width 26 height 26
click at [1098, 494] on button "9" at bounding box center [1103, 495] width 26 height 26
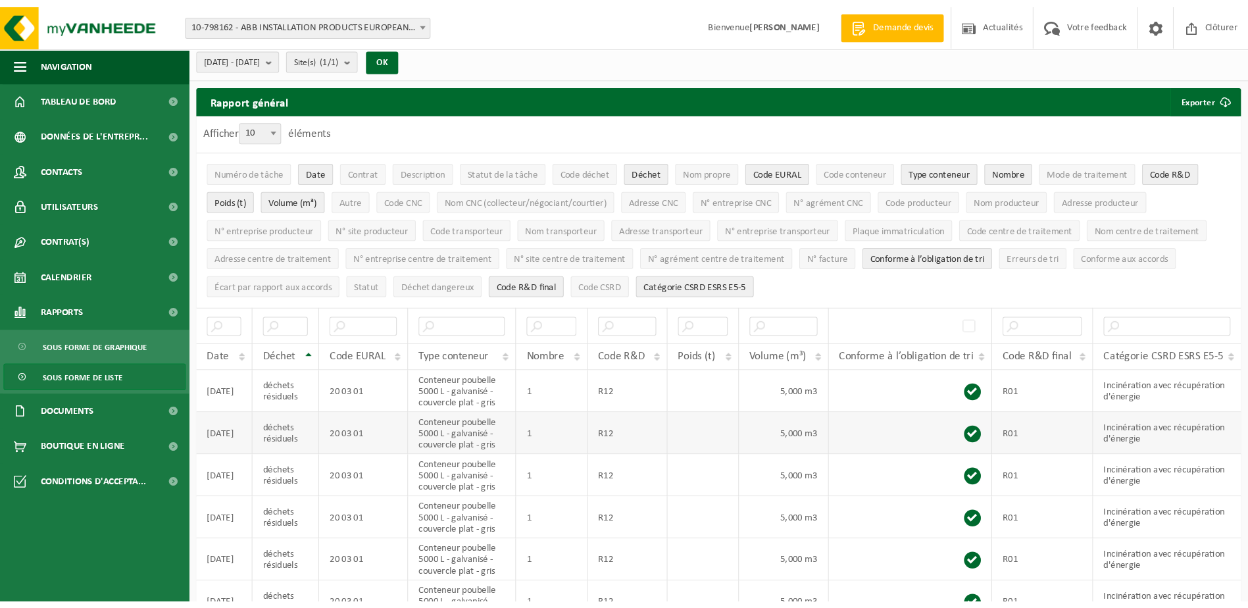
scroll to position [0, 0]
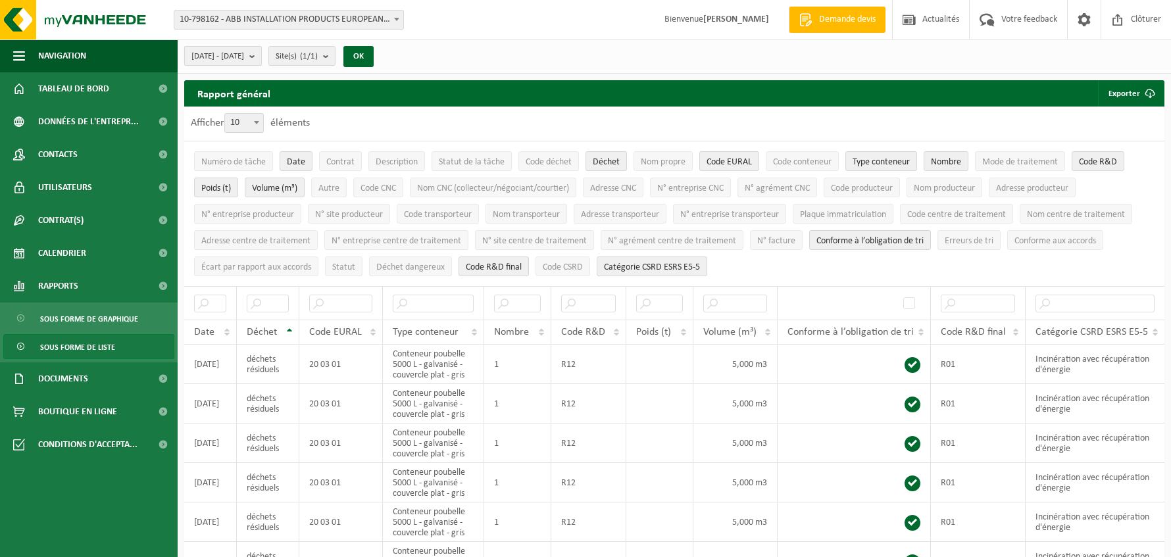
click at [261, 54] on b "submit" at bounding box center [255, 56] width 12 height 18
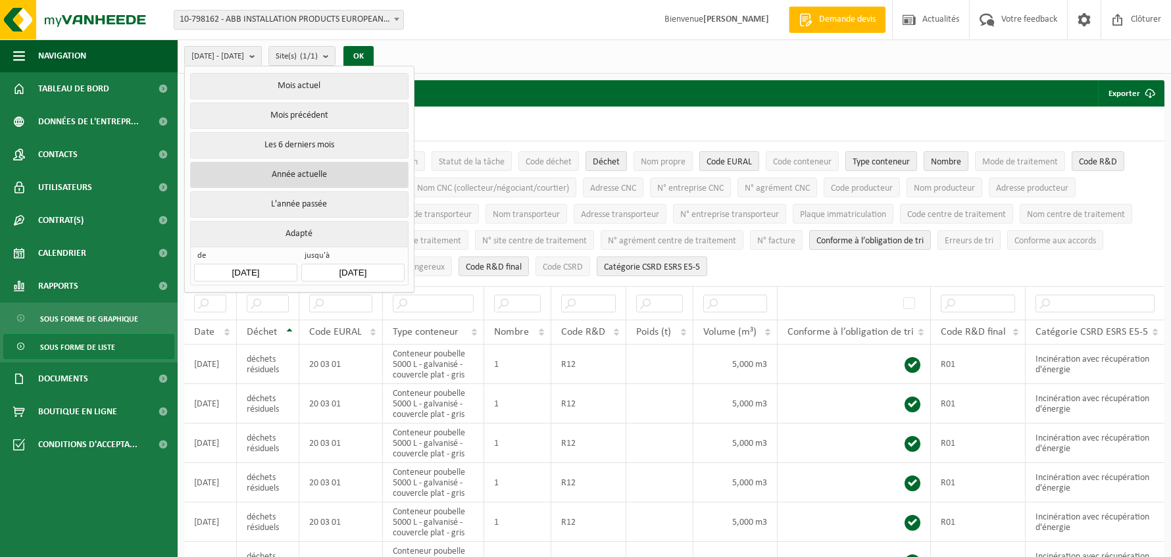
click at [304, 169] on button "Année actuelle" at bounding box center [299, 175] width 218 height 26
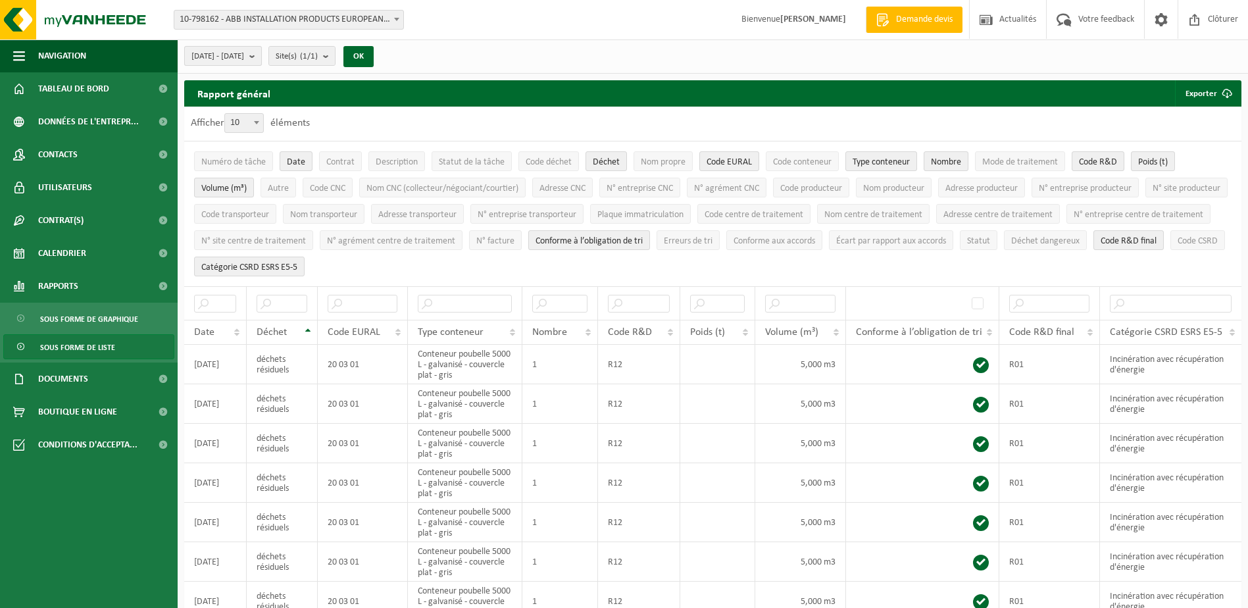
click at [261, 55] on b "submit" at bounding box center [255, 56] width 12 height 18
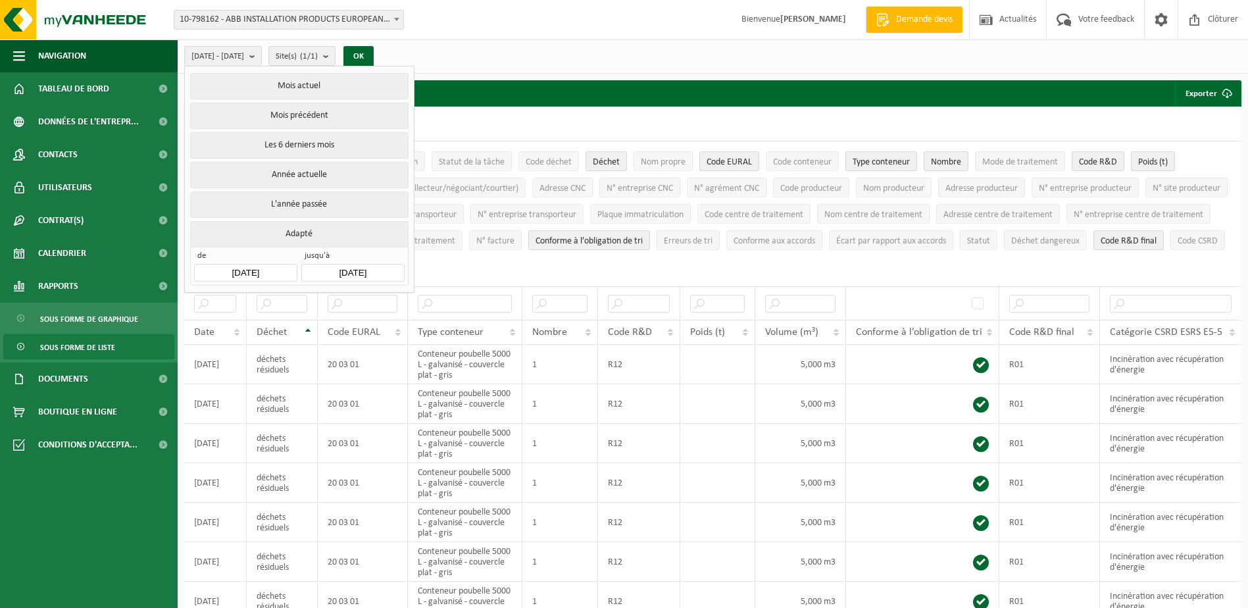
click at [461, 54] on div "[DATE] - [DATE] Mois actuel Mois précédent Les 6 derniers mois Année actuelle L…" at bounding box center [713, 56] width 1071 height 34
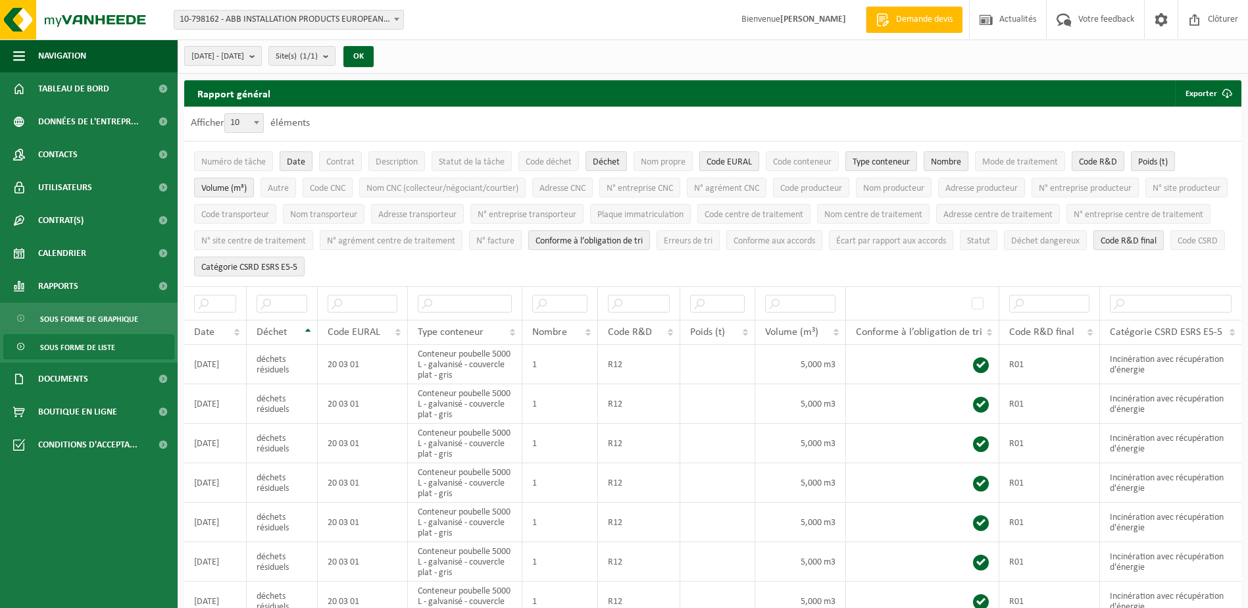
click at [261, 58] on b "submit" at bounding box center [255, 56] width 12 height 18
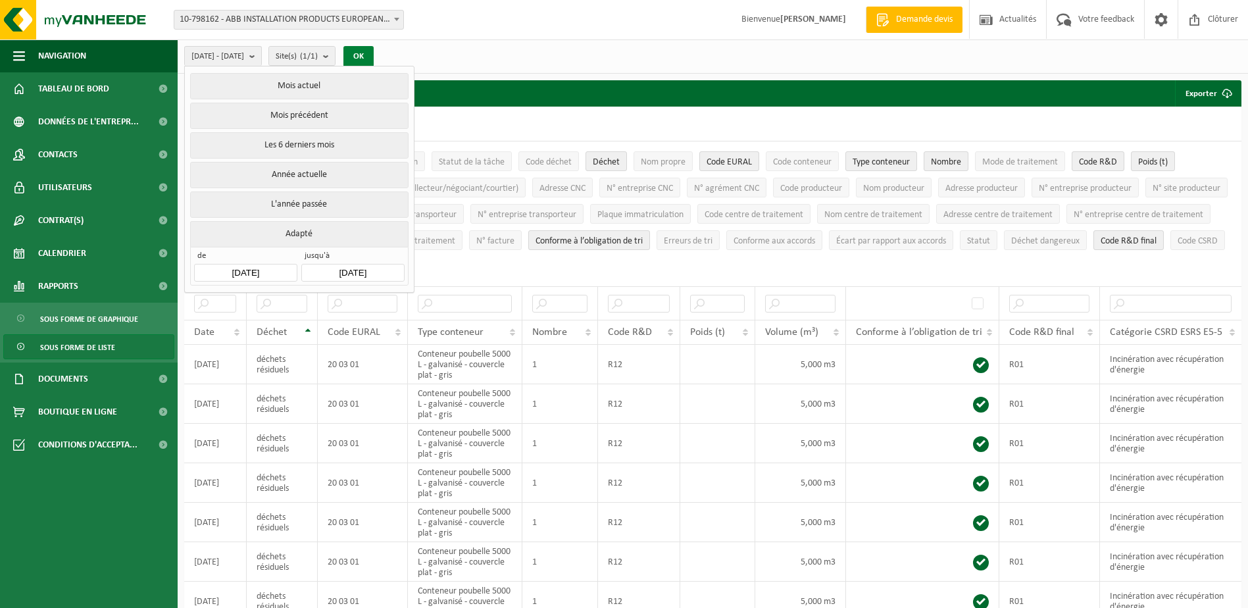
click at [374, 58] on button "OK" at bounding box center [358, 56] width 30 height 21
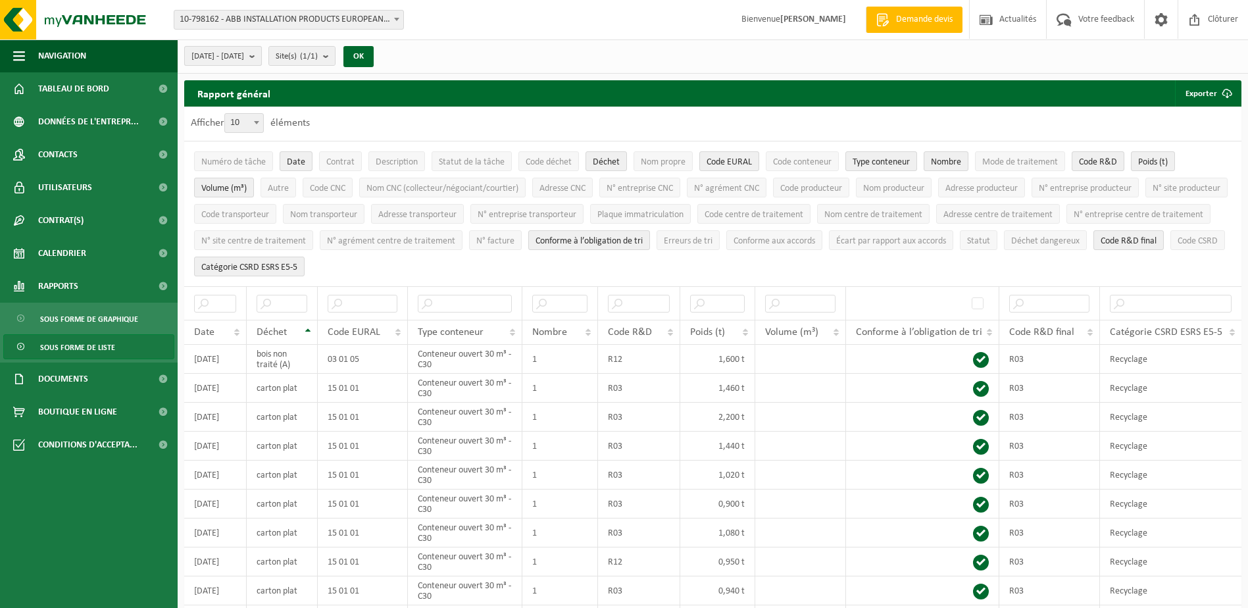
click at [261, 58] on b "submit" at bounding box center [255, 56] width 12 height 18
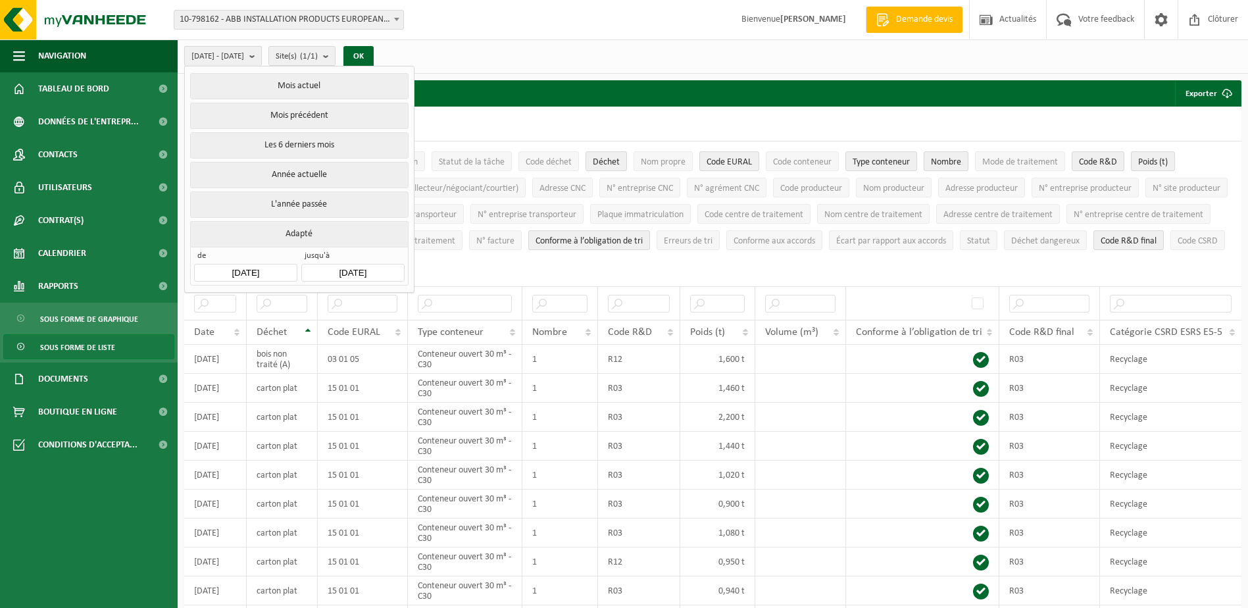
click at [261, 58] on b "submit" at bounding box center [255, 56] width 12 height 19
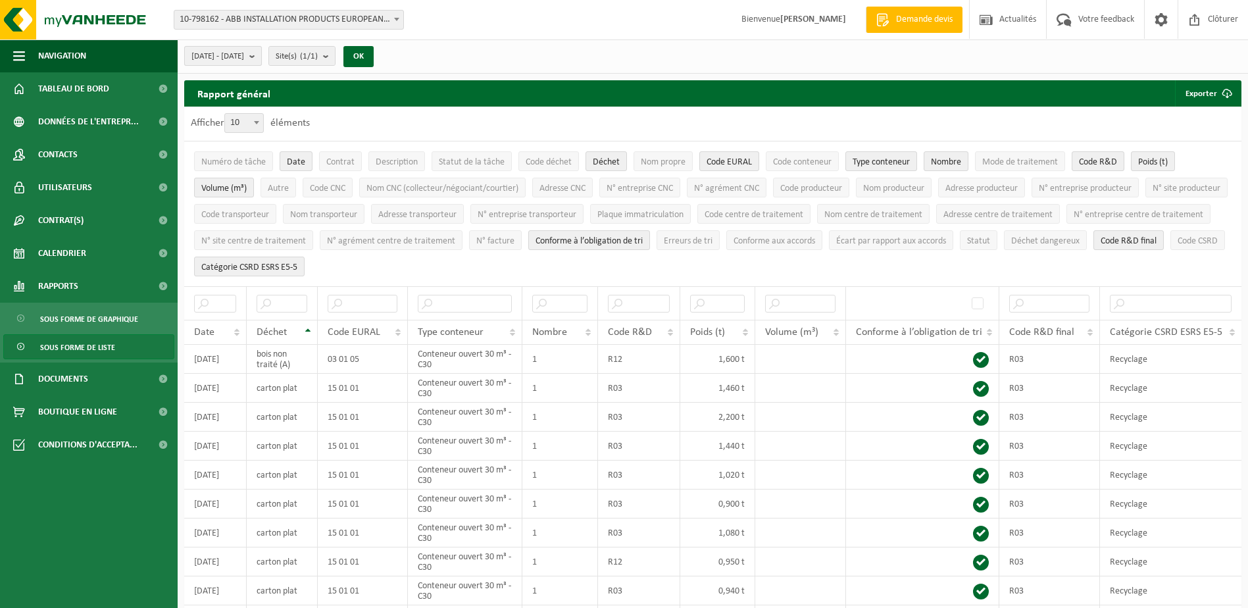
click at [244, 59] on span "[DATE] - [DATE]" at bounding box center [217, 57] width 53 height 20
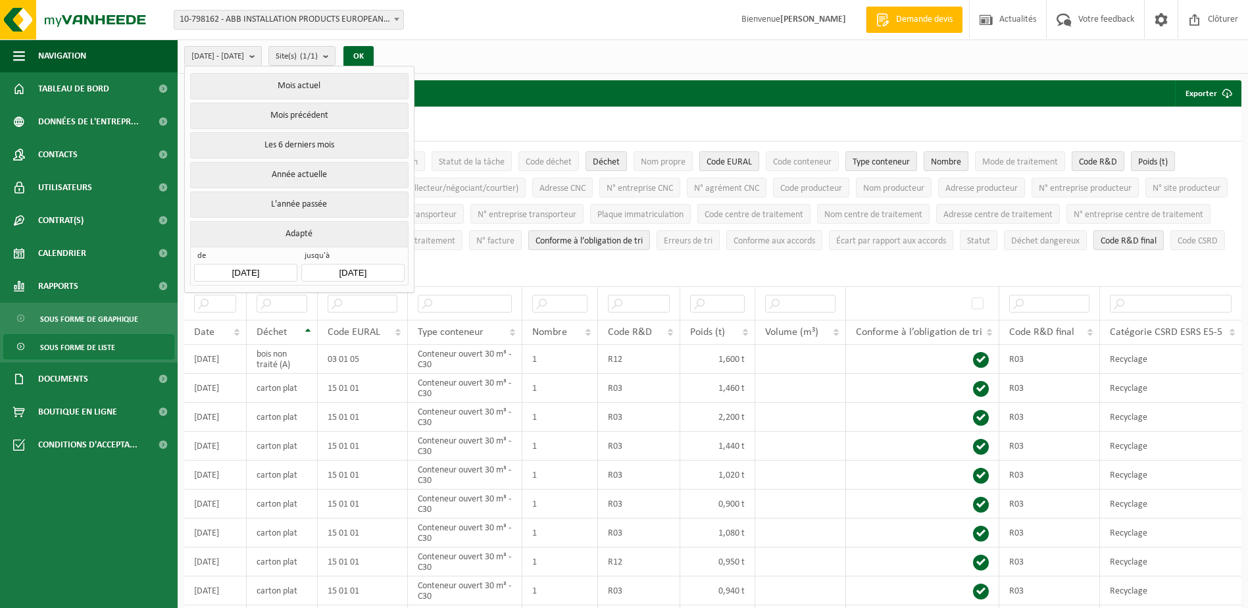
click at [273, 270] on input "[DATE]" at bounding box center [245, 273] width 103 height 18
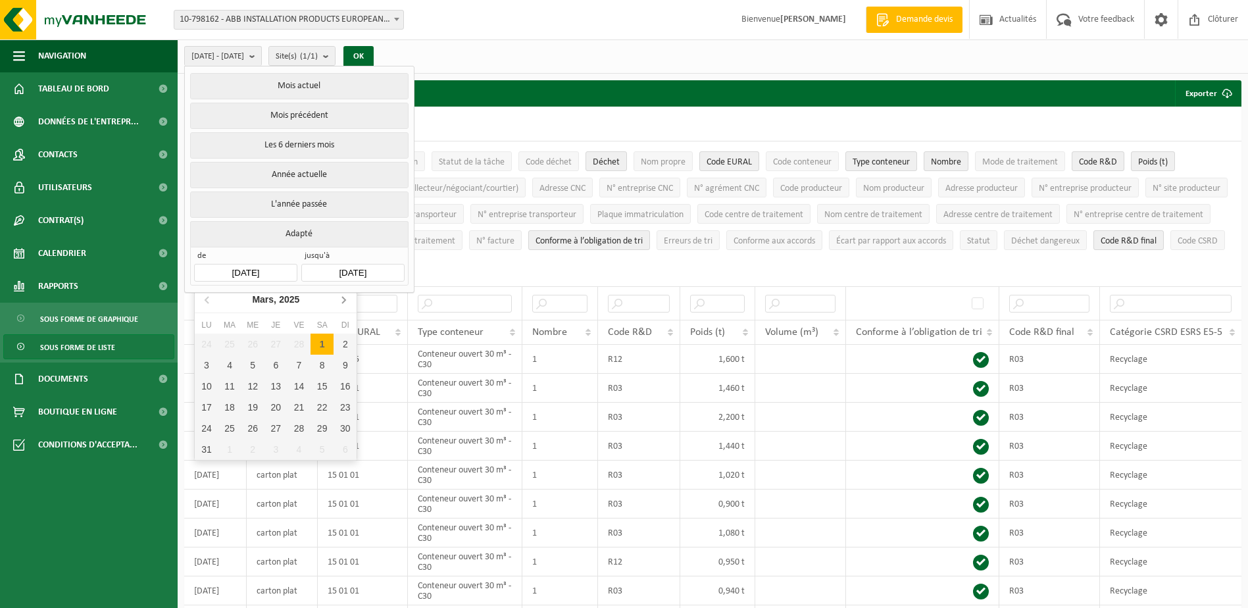
click at [345, 300] on icon at bounding box center [343, 300] width 3 height 7
click at [230, 345] on div "1" at bounding box center [229, 344] width 23 height 21
type input "[DATE]"
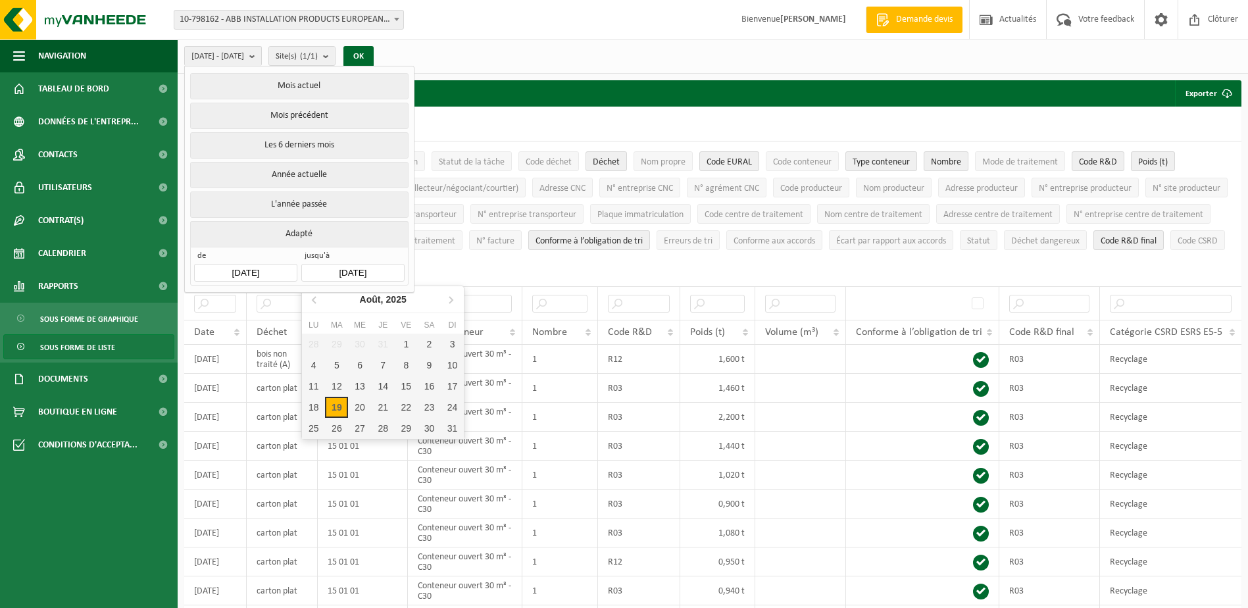
click at [349, 269] on input "[DATE]" at bounding box center [352, 273] width 103 height 18
click at [313, 300] on icon at bounding box center [314, 300] width 3 height 7
click at [316, 449] on div "30" at bounding box center [313, 449] width 23 height 21
type input "[DATE]"
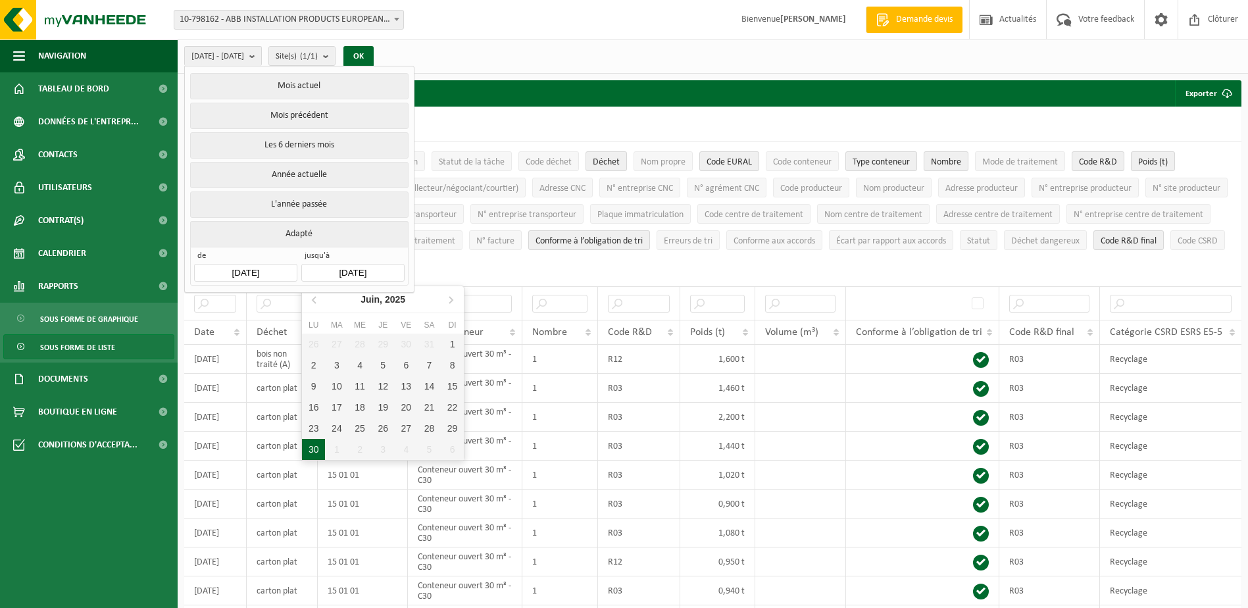
type input "[DATE]"
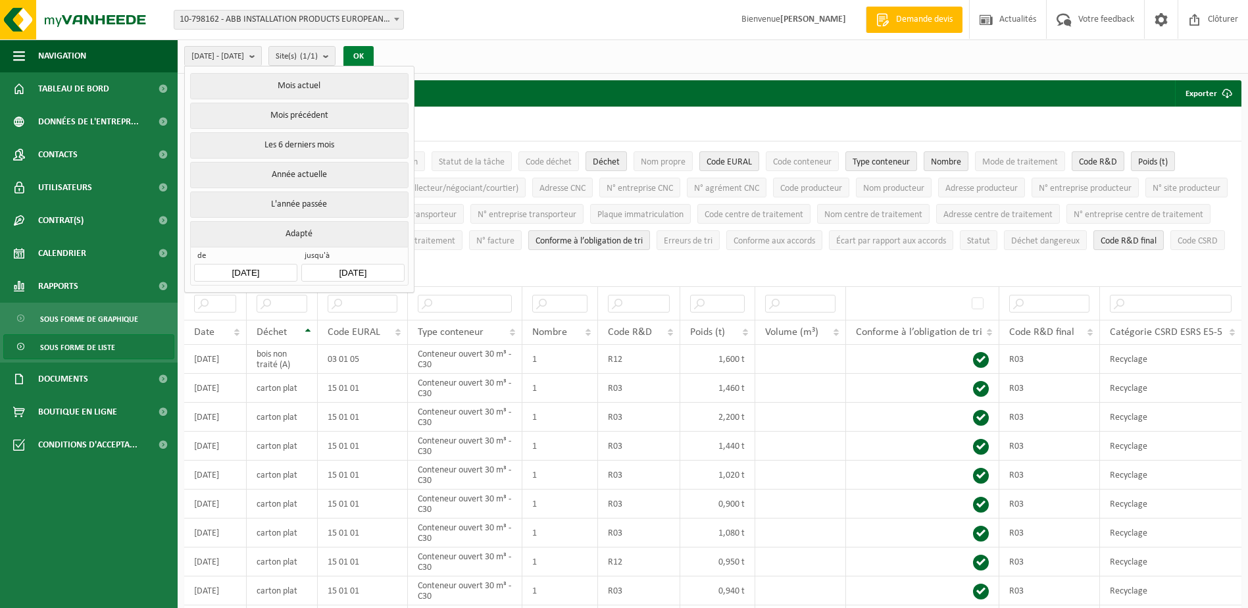
click at [374, 57] on button "OK" at bounding box center [358, 56] width 30 height 21
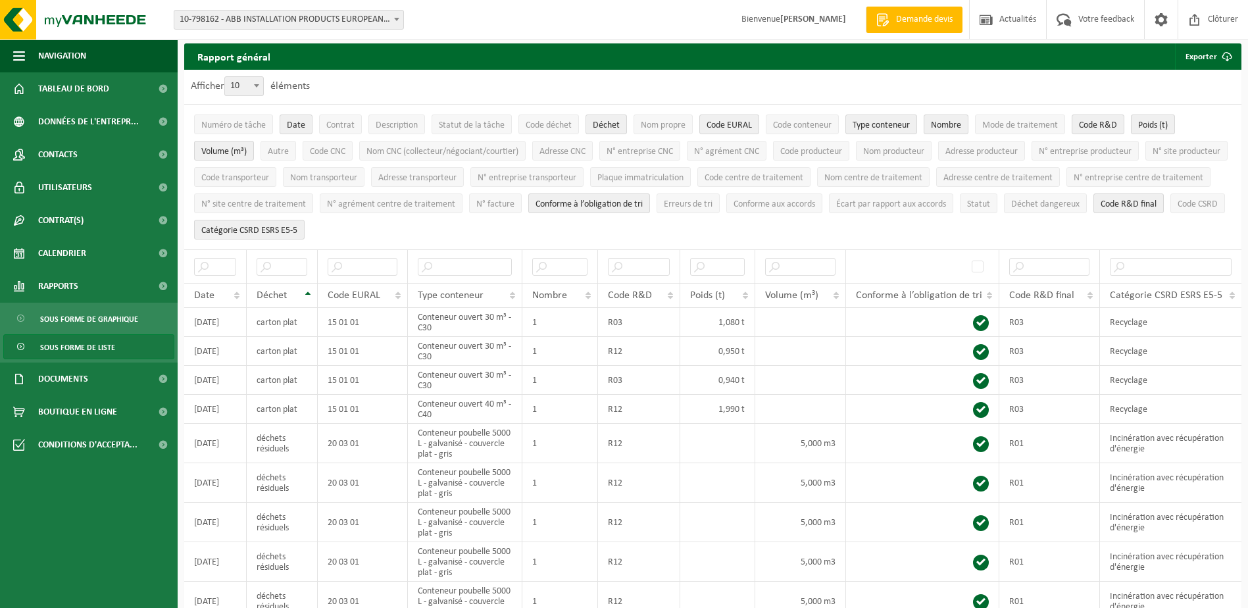
scroll to position [66, 0]
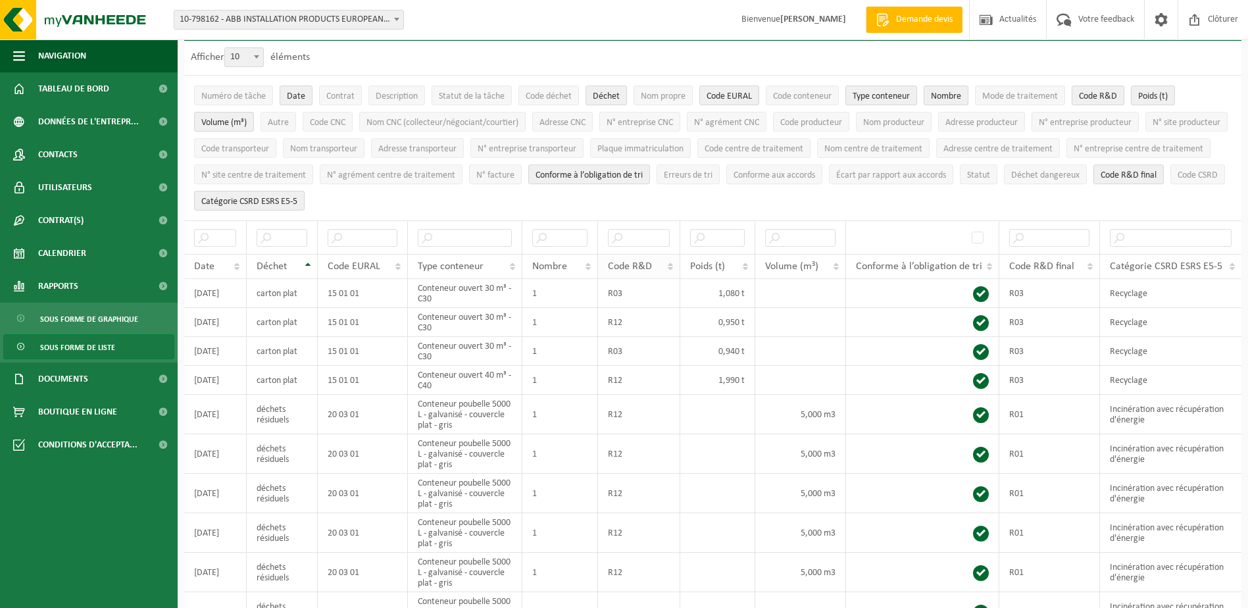
click at [638, 261] on span "Code R&D" at bounding box center [630, 266] width 44 height 11
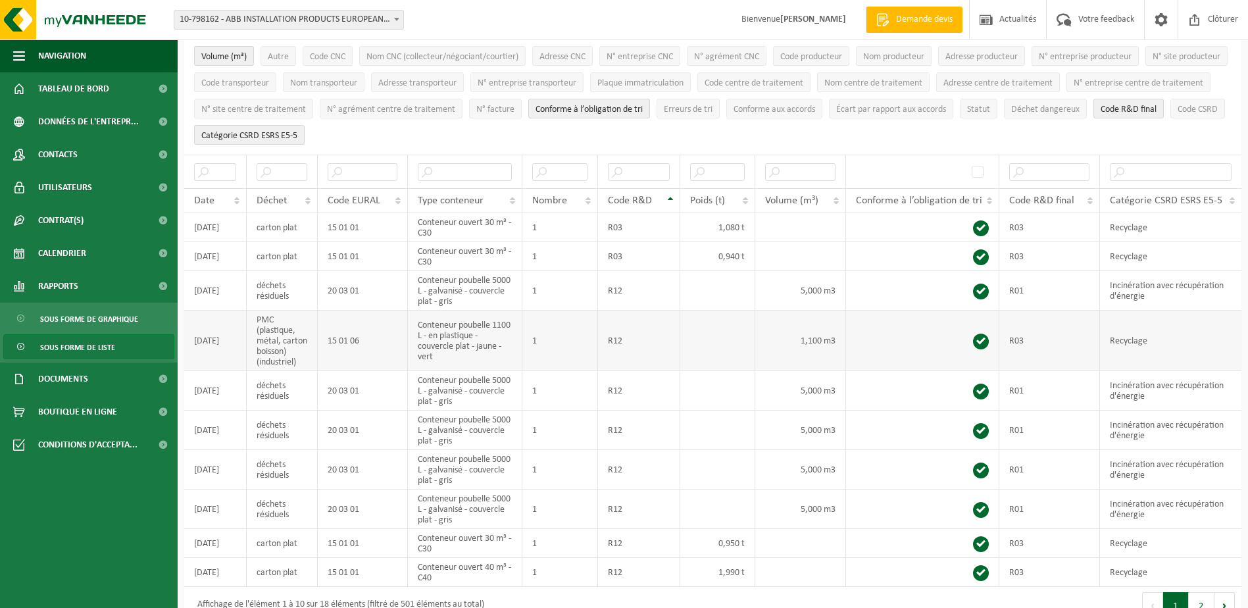
scroll to position [197, 0]
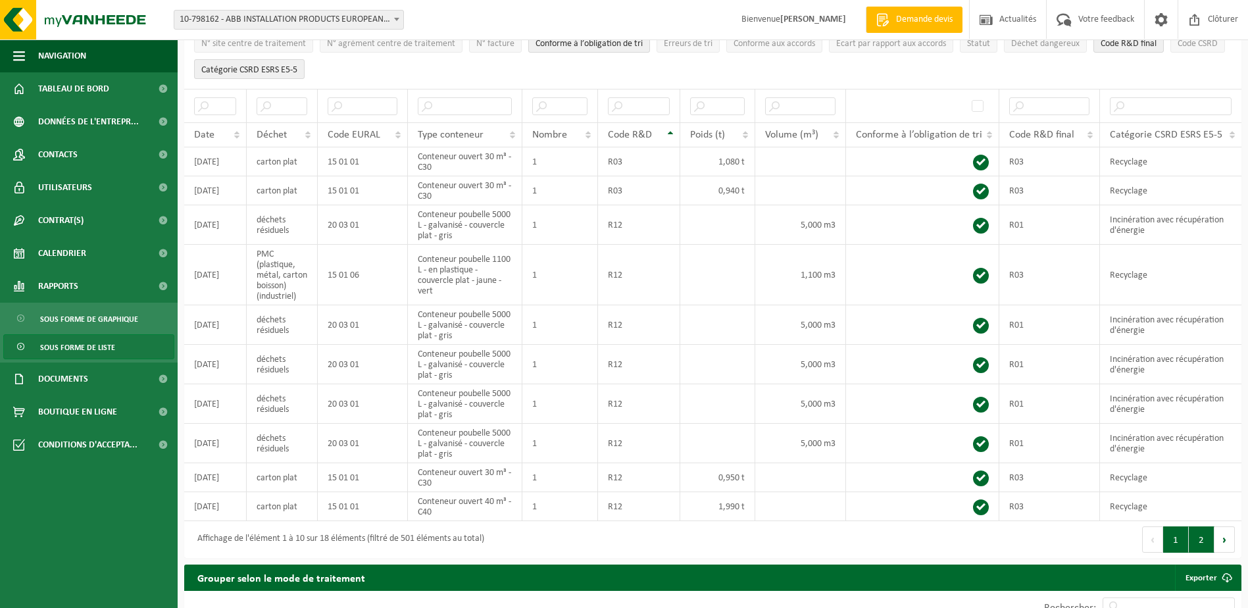
click at [1125, 537] on button "2" at bounding box center [1202, 539] width 26 height 26
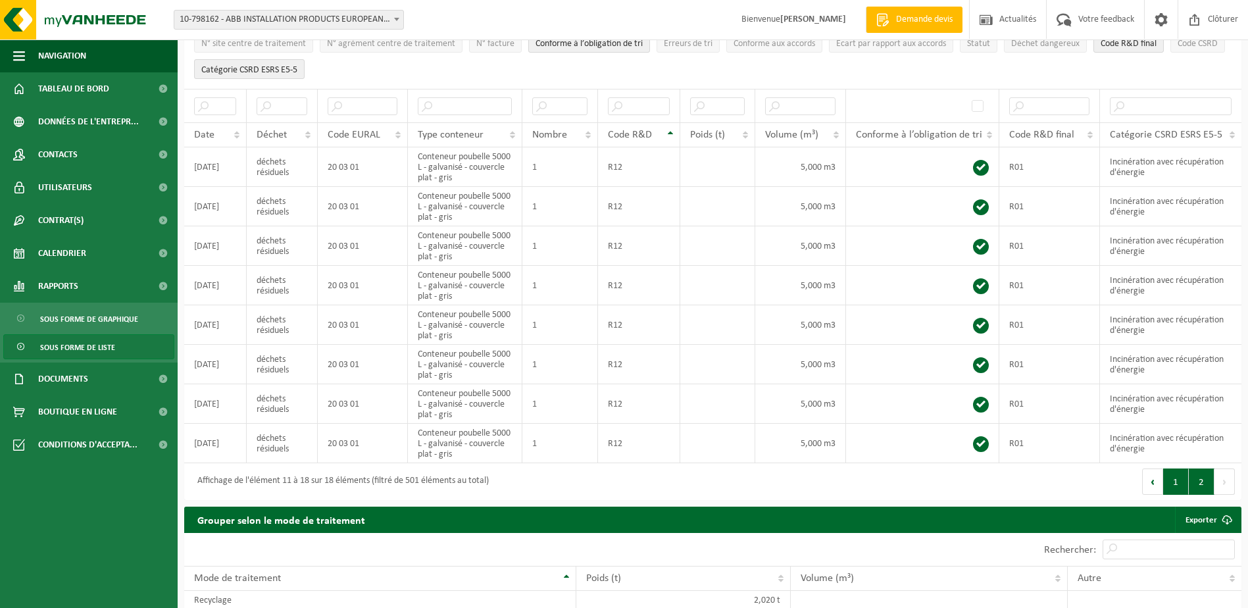
click at [1125, 482] on button "1" at bounding box center [1176, 481] width 26 height 26
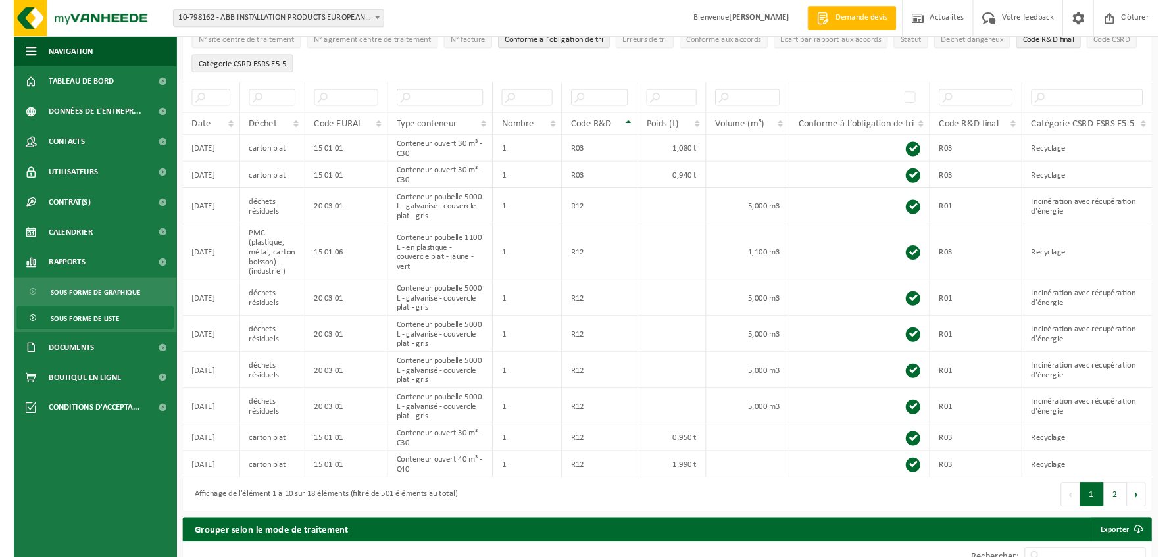
scroll to position [199, 0]
